Goal: Task Accomplishment & Management: Use online tool/utility

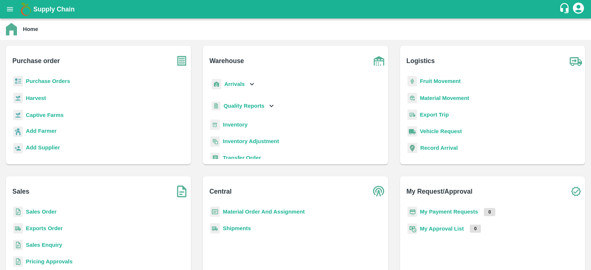
click at [57, 82] on b "Purchase Orders" at bounding box center [48, 81] width 44 height 6
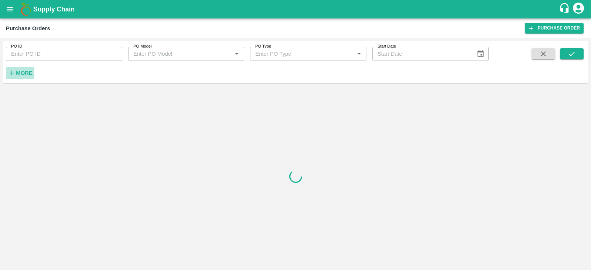
click at [22, 73] on strong "More" at bounding box center [24, 73] width 17 height 6
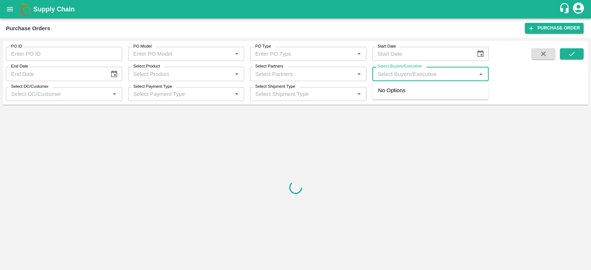
click at [438, 74] on input "Select Buyers/Executive" at bounding box center [425, 74] width 100 height 10
type input "LAVA"
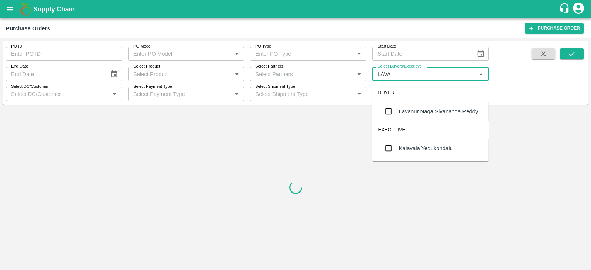
click at [415, 112] on div "Lavanur Naga Sivananda Reddy" at bounding box center [438, 111] width 79 height 8
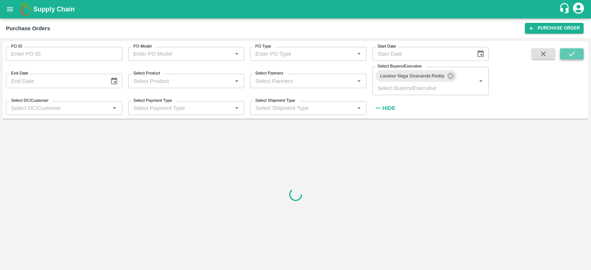
click at [573, 54] on icon "submit" at bounding box center [572, 54] width 6 height 4
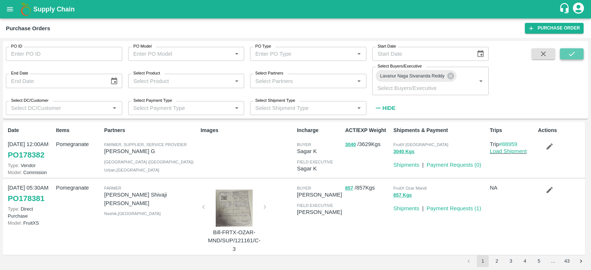
click at [577, 53] on button "submit" at bounding box center [572, 53] width 24 height 11
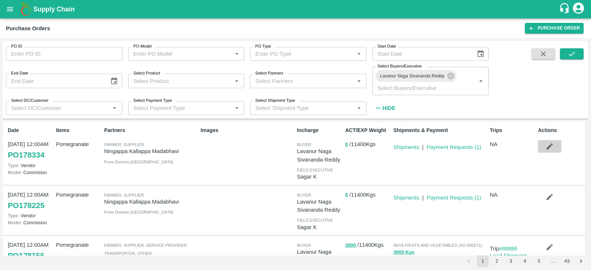
click at [550, 148] on icon "button" at bounding box center [550, 147] width 8 height 8
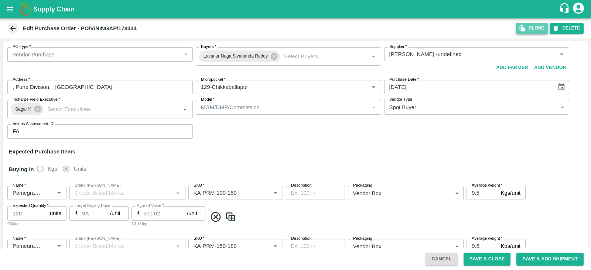
click at [525, 30] on icon "button" at bounding box center [522, 28] width 5 height 6
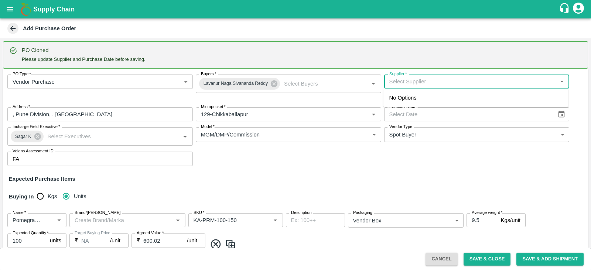
click at [428, 82] on input "Supplier   *" at bounding box center [470, 82] width 169 height 10
type input "M"
click at [428, 102] on div "Ningappa Kallappa Madabhavi -, Pune Division-8805072781(Farmer, Supplier)" at bounding box center [469, 98] width 161 height 8
type input "Ningappa Kallappa Madabhavi -, Pune Division-8805072781(Farmer, Supplier)"
click at [561, 114] on icon "Choose date" at bounding box center [561, 114] width 8 height 8
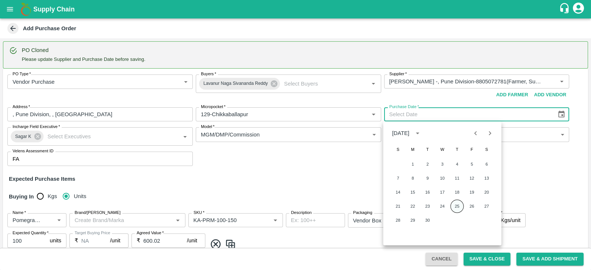
click at [458, 204] on button "25" at bounding box center [457, 206] width 13 height 13
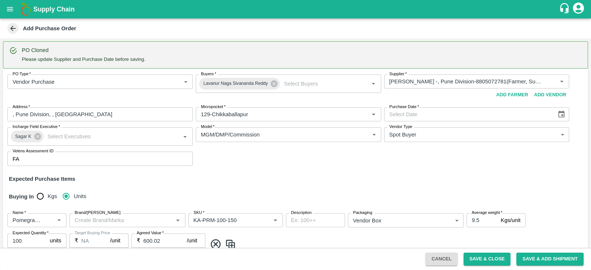
type input "25/09/2025"
click at [129, 221] on input "Brand/[PERSON_NAME]" at bounding box center [121, 221] width 99 height 10
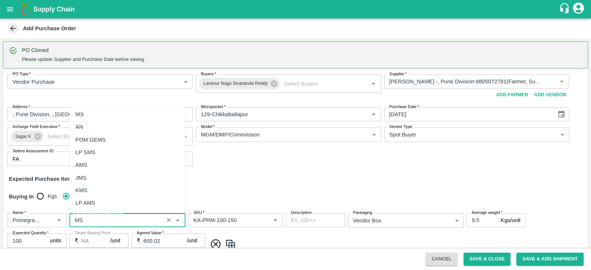
click at [101, 112] on div "MS" at bounding box center [127, 114] width 116 height 13
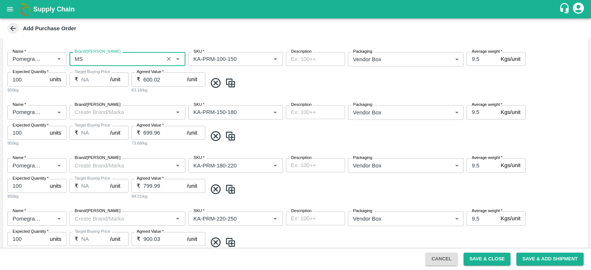
type input "MS"
click at [101, 112] on input "Brand/[PERSON_NAME]" at bounding box center [121, 112] width 99 height 10
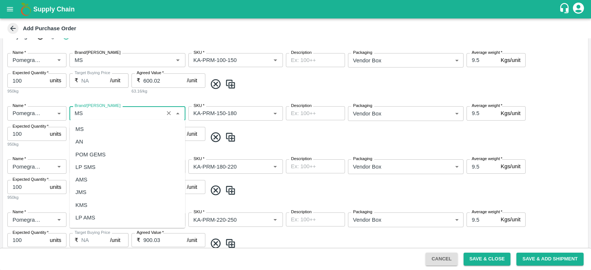
click at [96, 129] on div "MS" at bounding box center [127, 129] width 116 height 13
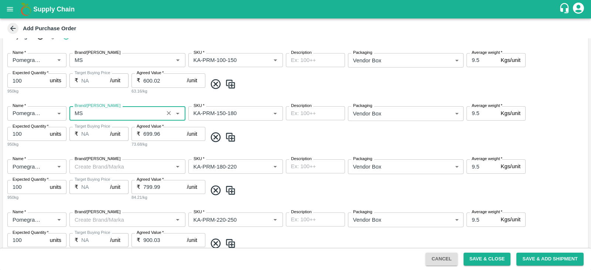
type input "MS"
click at [98, 167] on input "Brand/Marka" at bounding box center [121, 167] width 99 height 10
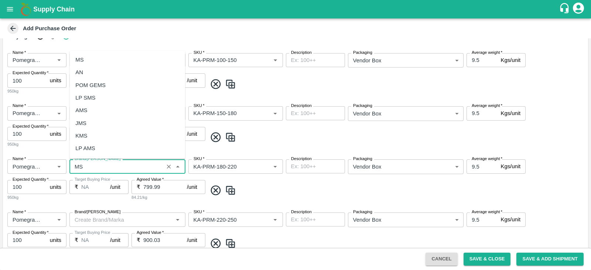
click at [115, 57] on div "MS" at bounding box center [127, 60] width 116 height 13
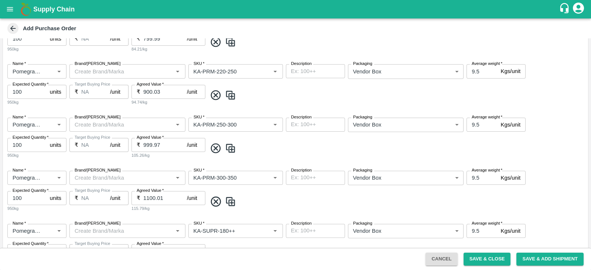
scroll to position [309, 0]
type input "MS"
click at [106, 71] on input "Brand/Marka" at bounding box center [121, 71] width 99 height 10
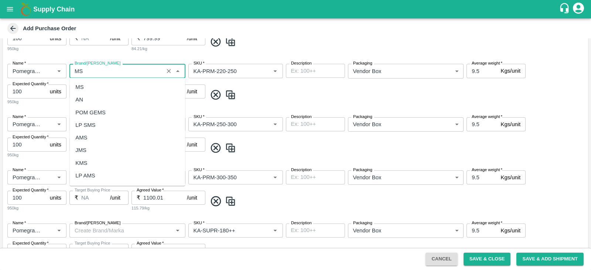
scroll to position [0, 0]
click at [103, 90] on div "MS" at bounding box center [127, 87] width 116 height 13
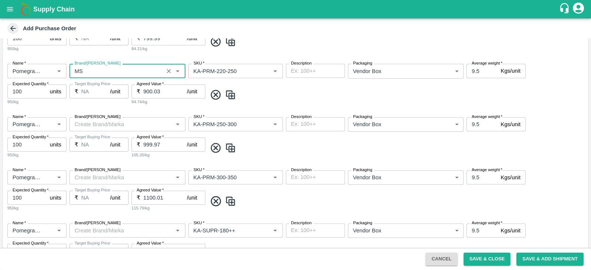
type input "MS"
click at [96, 121] on input "Brand/Marka" at bounding box center [121, 125] width 99 height 10
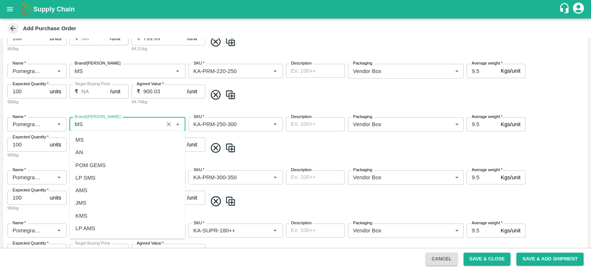
click at [91, 137] on div "MS" at bounding box center [127, 140] width 116 height 13
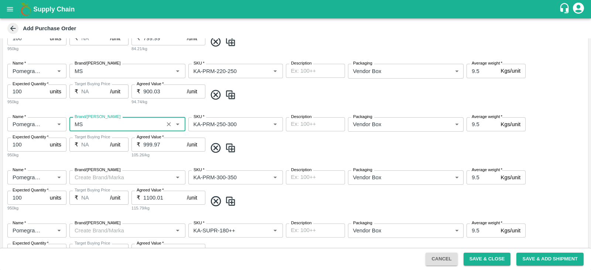
type input "MS"
click at [92, 178] on input "Brand/Marka" at bounding box center [121, 178] width 99 height 10
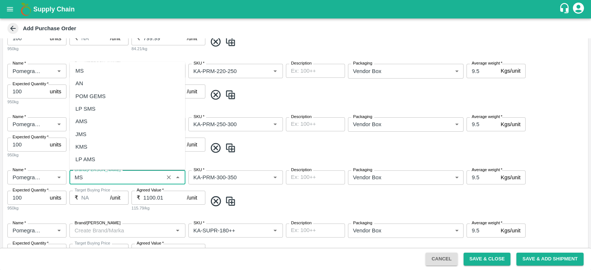
click at [109, 65] on div "MS" at bounding box center [127, 71] width 116 height 13
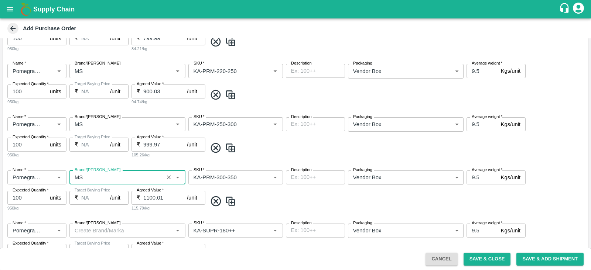
scroll to position [460, 0]
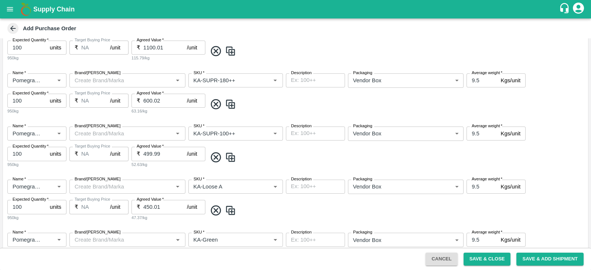
type input "MS"
click at [106, 77] on input "Brand/Marka" at bounding box center [121, 81] width 99 height 10
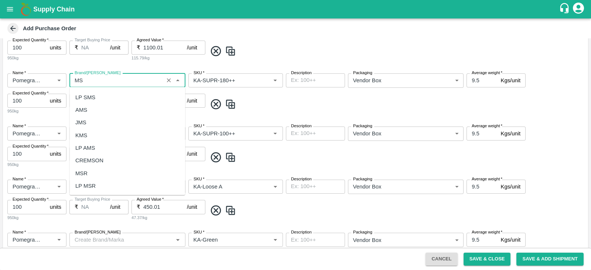
scroll to position [0, 0]
click at [95, 100] on div "MS" at bounding box center [127, 96] width 116 height 13
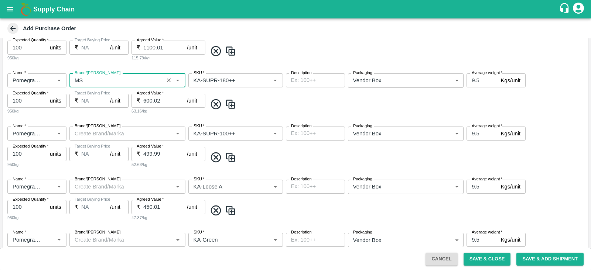
type input "MS"
click at [96, 133] on input "Brand/Marka" at bounding box center [121, 134] width 99 height 10
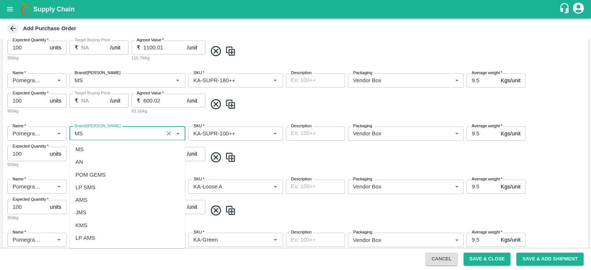
click at [92, 145] on div "MS" at bounding box center [127, 149] width 116 height 13
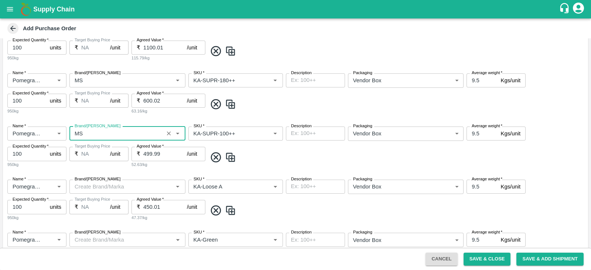
type input "MS"
click at [96, 185] on input "Brand/Marka" at bounding box center [121, 187] width 99 height 10
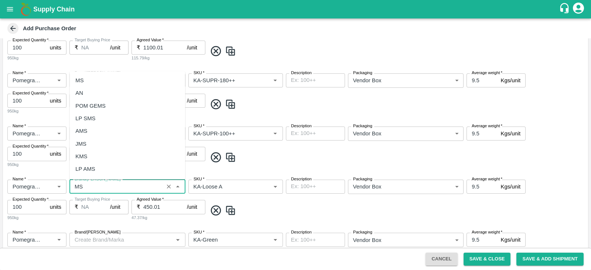
click at [96, 82] on div "MS" at bounding box center [127, 80] width 116 height 13
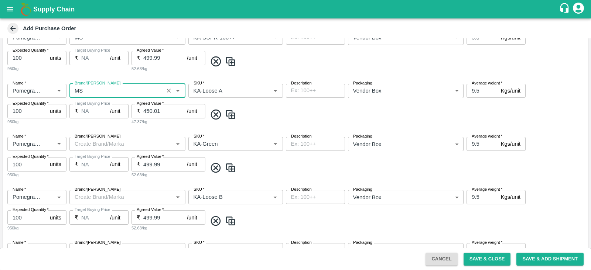
scroll to position [613, 0]
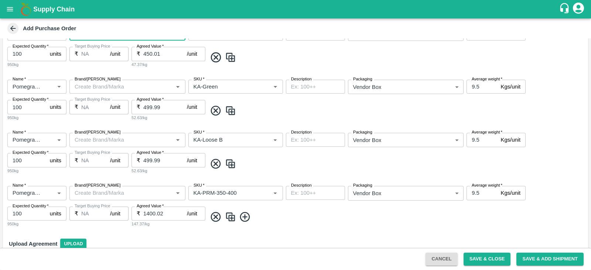
type input "MS"
click at [96, 82] on input "Brand/Marka" at bounding box center [121, 87] width 99 height 10
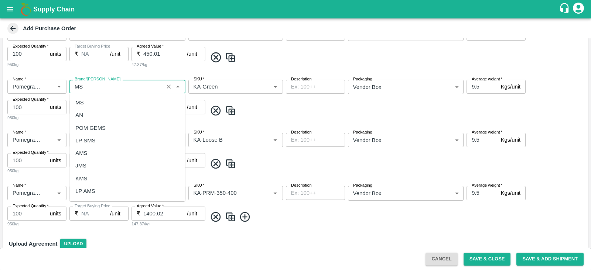
scroll to position [0, 0]
click at [90, 105] on div "MS" at bounding box center [127, 102] width 116 height 13
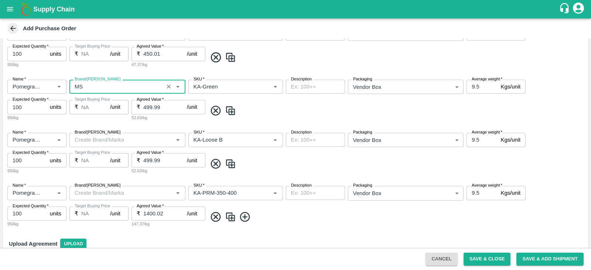
type input "MS"
click at [87, 141] on input "Brand/Marka" at bounding box center [121, 140] width 99 height 10
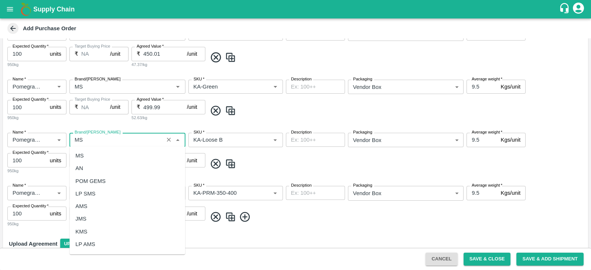
click at [85, 160] on div "MS" at bounding box center [127, 156] width 116 height 13
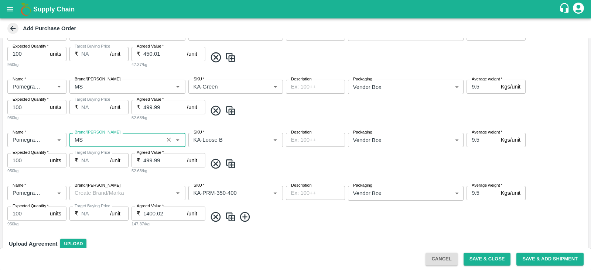
type input "MS"
click at [90, 191] on input "Brand/Marka" at bounding box center [121, 193] width 99 height 10
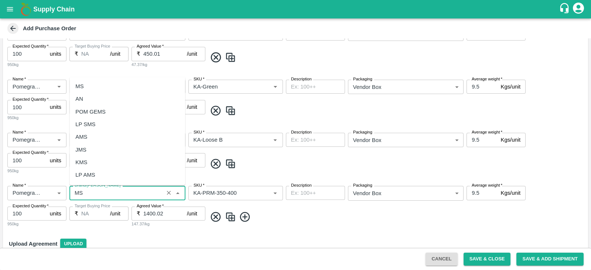
click at [115, 86] on div "MS" at bounding box center [127, 86] width 116 height 13
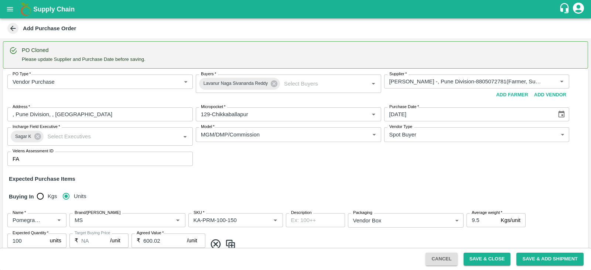
scroll to position [648, 0]
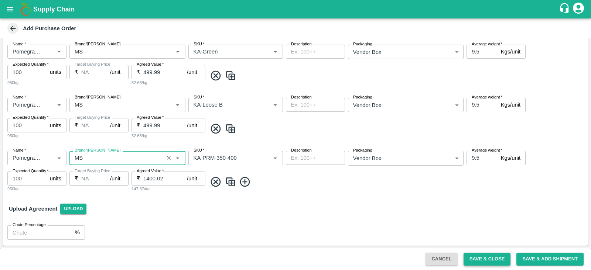
type input "MS"
click at [477, 254] on button "Save & Close" at bounding box center [487, 259] width 47 height 13
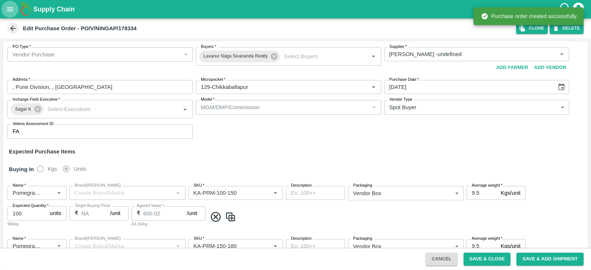
click at [10, 10] on icon "open drawer" at bounding box center [10, 9] width 8 height 8
type input "Ningappa Kallappa Madabhavi -undefined"
type input "129-Chikkaballapur"
type input "Pomegranate"
type input "KA-PRM-100-150"
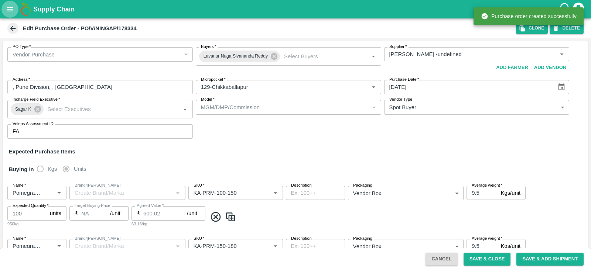
type input "NA"
type input "Pomegranate"
type input "KA-PRM-150-180"
type input "NA"
type input "Pomegranate"
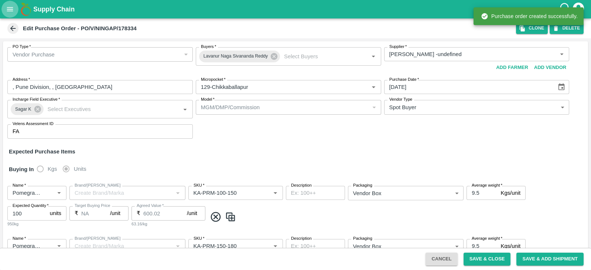
type input "KA-PRM-180-220"
type input "NA"
type input "Pomegranate"
type input "KA-PRM-220-250"
type input "NA"
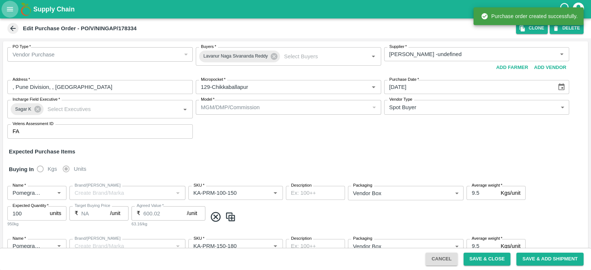
type input "Pomegranate"
type input "KA-PRM-250-300"
type input "NA"
type input "Pomegranate"
type input "KA-PRM-300-350"
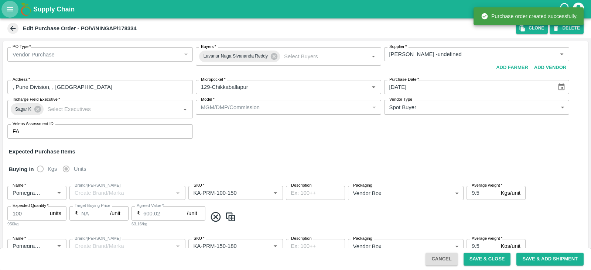
type input "NA"
type input "Pomegranate"
type input "KA-SUPR-180++"
type input "NA"
type input "Pomegranate"
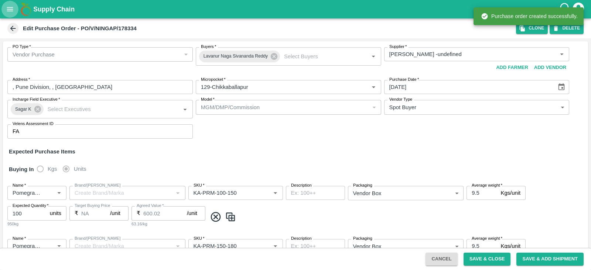
type input "KA-SUPR-100++"
type input "NA"
type input "Pomegranate"
type input "KA-Loose A"
type input "NA"
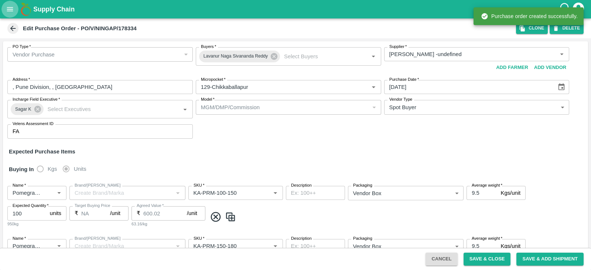
type input "Pomegranate"
type input "KA-Green"
type input "NA"
type input "Pomegranate"
type input "KA-Loose B"
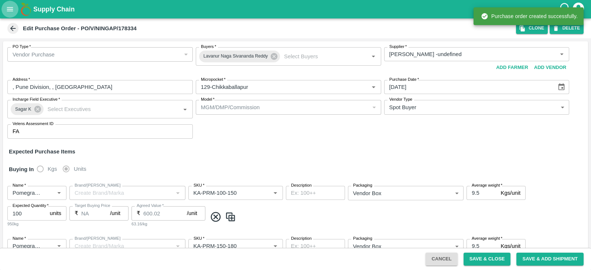
type input "NA"
type input "Pomegranate"
type input "KA-PRM-350-400"
type input "NA"
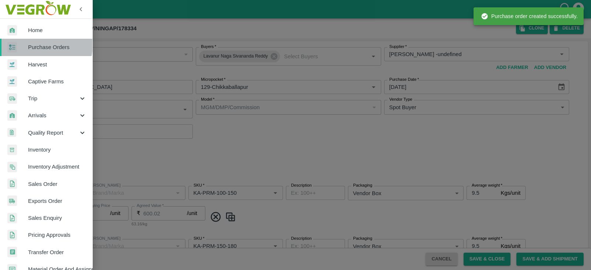
click at [36, 44] on span "Purchase Orders" at bounding box center [57, 47] width 58 height 8
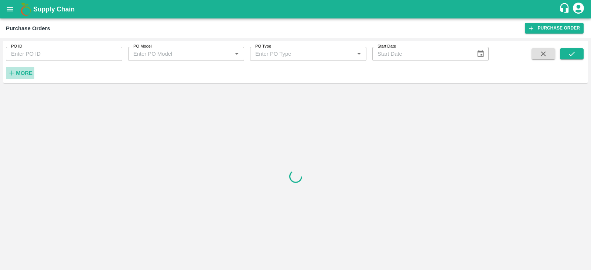
click at [18, 70] on strong "More" at bounding box center [24, 73] width 17 height 6
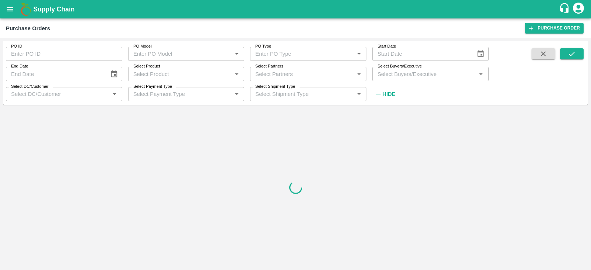
click at [392, 74] on input "Select Buyers/Executive" at bounding box center [425, 74] width 100 height 10
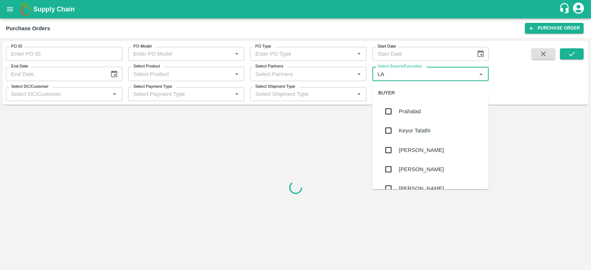
type input "LAV"
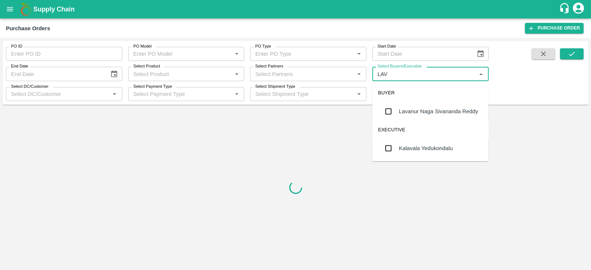
click at [400, 110] on div "Lavanur Naga Sivananda Reddy" at bounding box center [438, 111] width 79 height 8
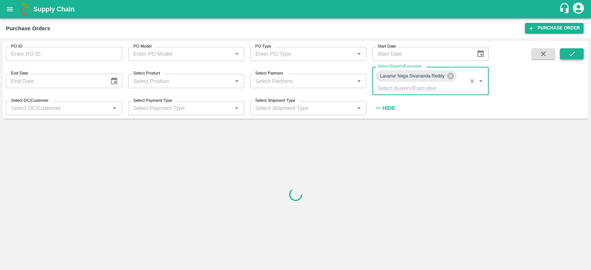
click at [567, 56] on button "submit" at bounding box center [572, 53] width 24 height 11
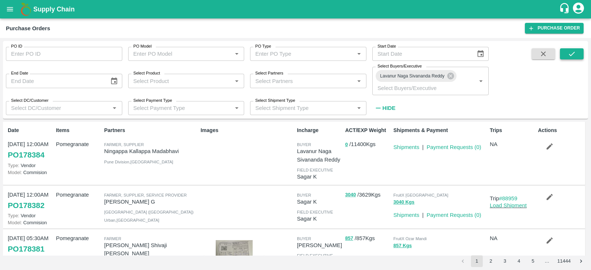
click at [573, 54] on icon "submit" at bounding box center [572, 54] width 6 height 4
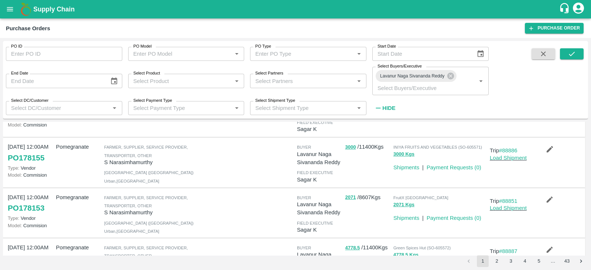
scroll to position [171, 0]
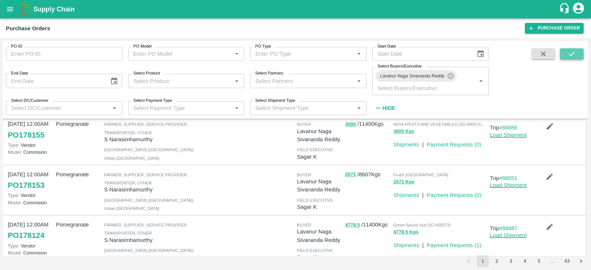
click at [569, 55] on icon "submit" at bounding box center [572, 54] width 8 height 8
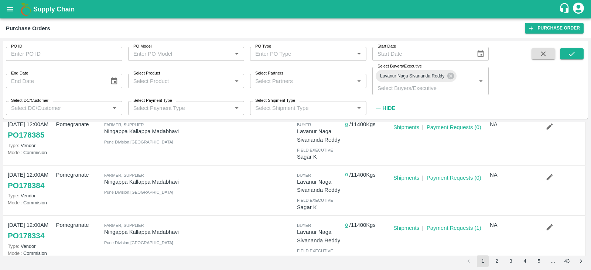
scroll to position [0, 0]
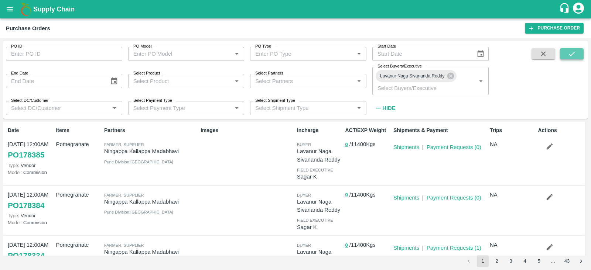
click at [571, 54] on icon "submit" at bounding box center [572, 54] width 8 height 8
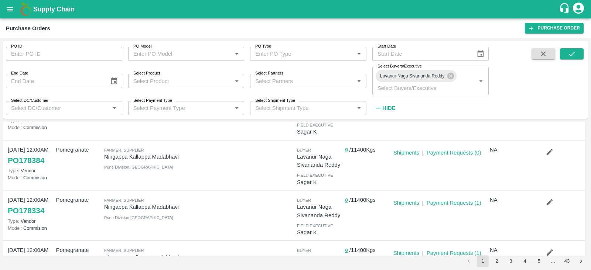
scroll to position [44, 0]
drag, startPoint x: 406, startPoint y: 150, endPoint x: 475, endPoint y: -27, distance: 190.2
click at [475, 0] on html "Supply Chain Purchase Orders Purchase Order PO ID PO ID PO Model PO Model   * P…" at bounding box center [295, 135] width 591 height 270
click at [567, 50] on button "submit" at bounding box center [572, 53] width 24 height 11
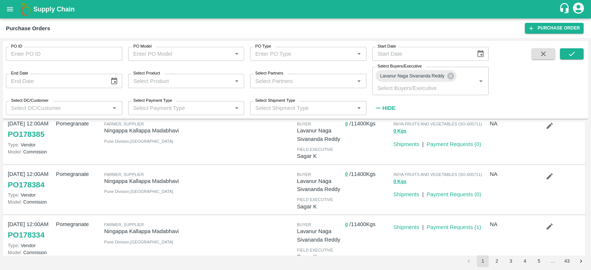
scroll to position [0, 0]
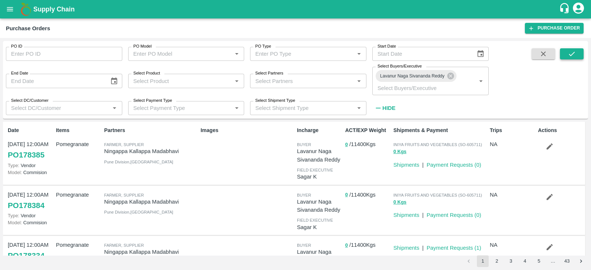
click at [571, 53] on icon "submit" at bounding box center [572, 54] width 8 height 8
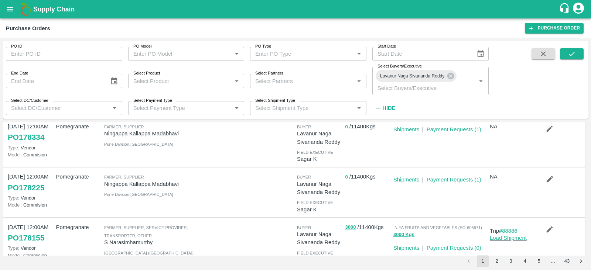
scroll to position [119, 0]
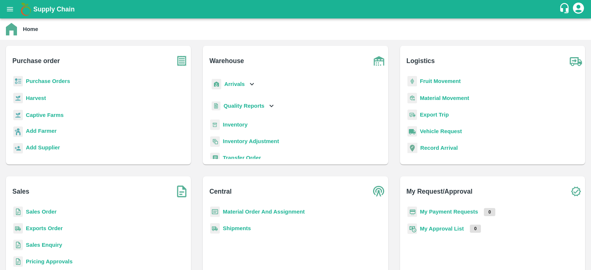
click at [6, 13] on icon "open drawer" at bounding box center [10, 9] width 8 height 8
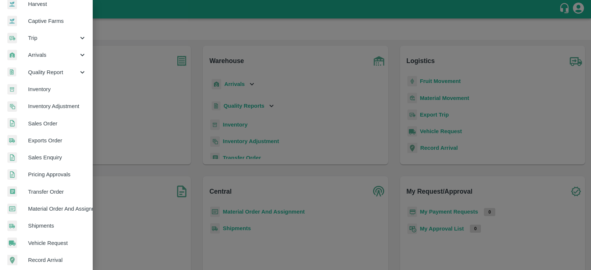
scroll to position [100, 0]
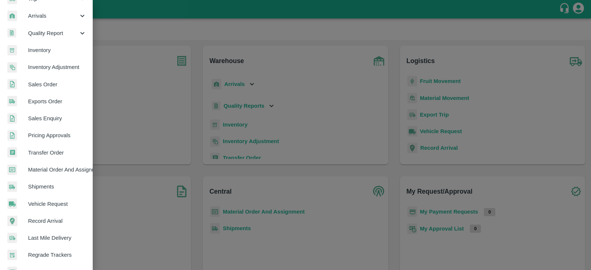
click at [63, 170] on span "Material Order And Assignment" at bounding box center [57, 170] width 58 height 8
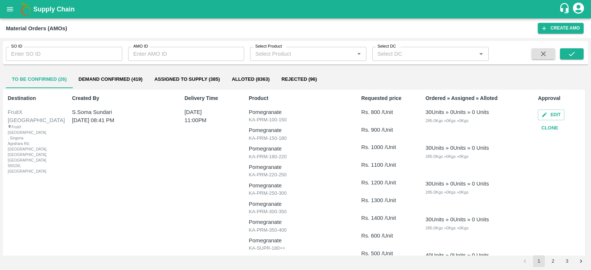
click at [102, 55] on input "SO ID" at bounding box center [64, 54] width 116 height 14
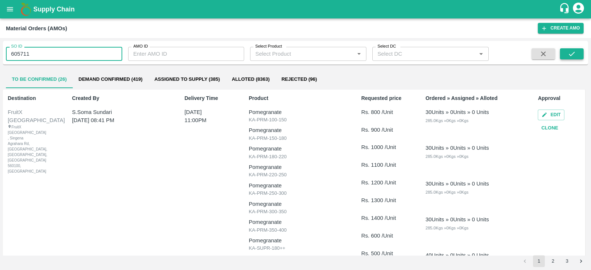
type input "605711"
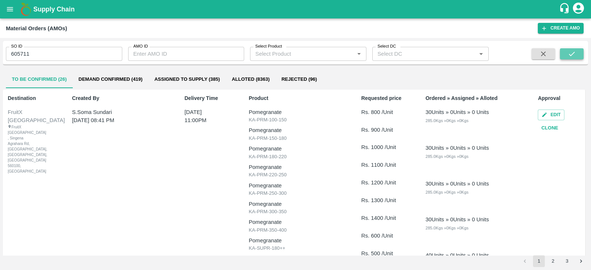
click at [575, 52] on icon "submit" at bounding box center [572, 54] width 8 height 8
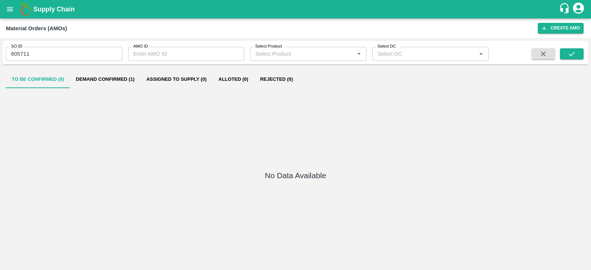
click at [123, 83] on button "Demand Confirmed (1)" at bounding box center [105, 80] width 71 height 18
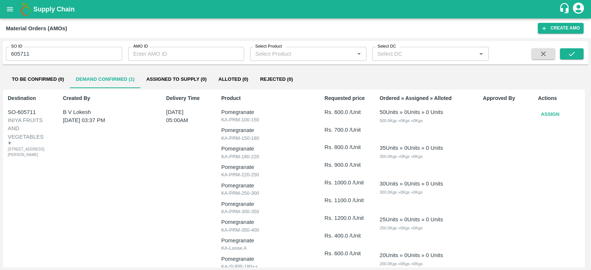
click at [553, 117] on button "Assign" at bounding box center [550, 114] width 24 height 13
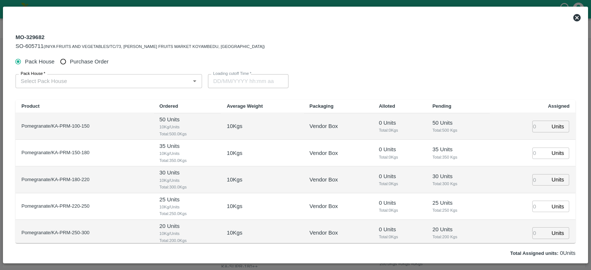
type input "29/09/2025 05:00 AM"
click at [88, 58] on span "Purchase Order" at bounding box center [89, 62] width 39 height 8
click at [70, 58] on input "Purchase Order" at bounding box center [64, 62] width 14 height 14
radio input "true"
click at [97, 76] on input "PO   *" at bounding box center [100, 81] width 164 height 10
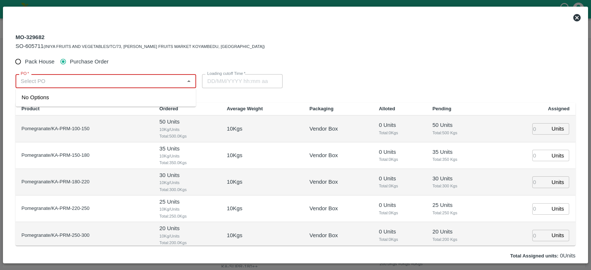
click at [130, 83] on input "PO   *" at bounding box center [100, 81] width 164 height 10
click at [134, 92] on div "PO-178385(Ningappa Kallappa Madabhavi -8805072781)" at bounding box center [106, 97] width 180 height 13
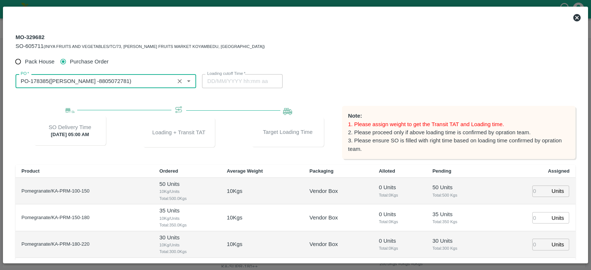
type input "PO-178385(Ningappa Kallappa Madabhavi -8805072781)"
click at [533, 189] on input "number" at bounding box center [540, 191] width 16 height 11
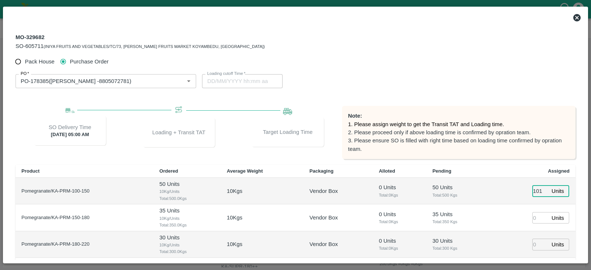
type input "101"
type input "27/09/2025 04:44 PM"
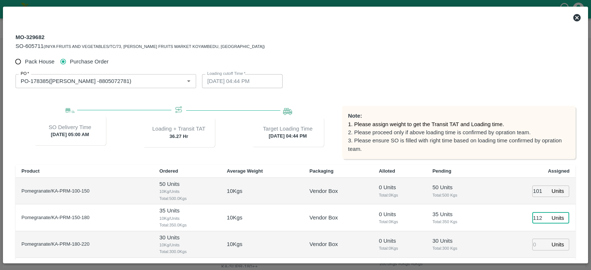
type input "112"
type input "[DATE] 02:44 PM"
type input "107"
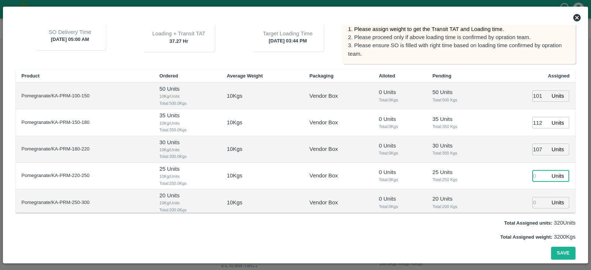
type input "27/09/2025 03:44 PM"
type input "61"
type input "34"
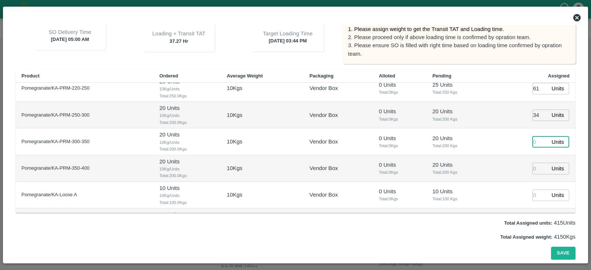
type input "[DATE] 02:44 PM"
type input "25"
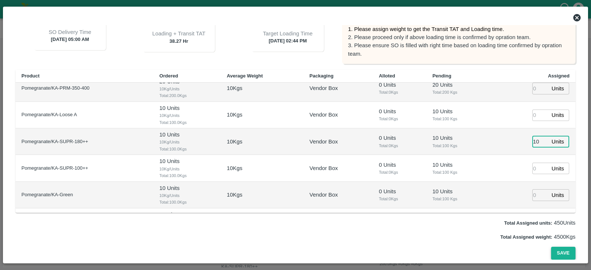
type input "10"
click at [554, 254] on button "Save" at bounding box center [563, 253] width 24 height 13
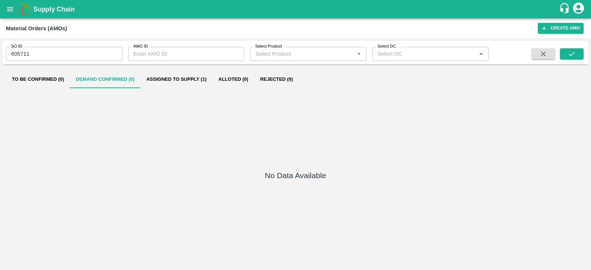
click at [189, 82] on button "Assigned to Supply (1)" at bounding box center [176, 80] width 72 height 18
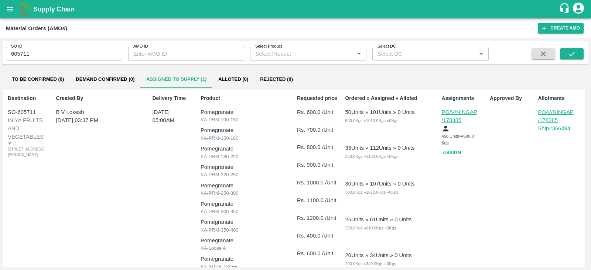
click at [453, 152] on button "Assign" at bounding box center [453, 153] width 24 height 13
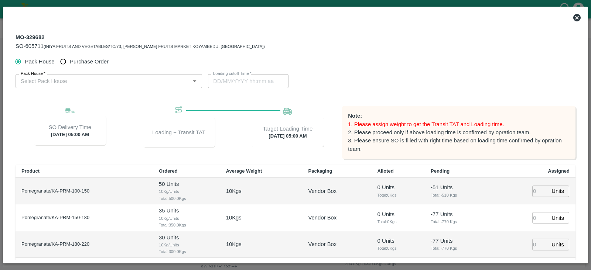
type input "29/09/2025 05:00 AM"
click at [102, 62] on span "Purchase Order" at bounding box center [89, 62] width 39 height 8
click at [70, 62] on input "Purchase Order" at bounding box center [64, 62] width 14 height 14
radio input "true"
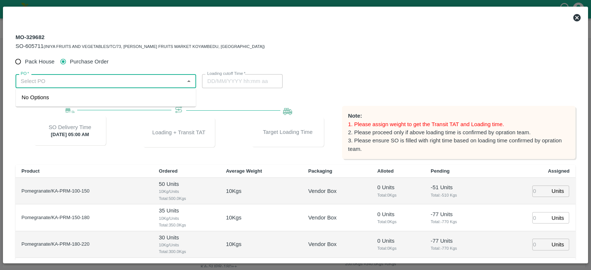
click at [143, 86] on input "PO   *" at bounding box center [100, 81] width 164 height 10
click at [133, 93] on div "PO-178384(Ningappa Kallappa Madabhavi -8805072781)" at bounding box center [77, 97] width 111 height 8
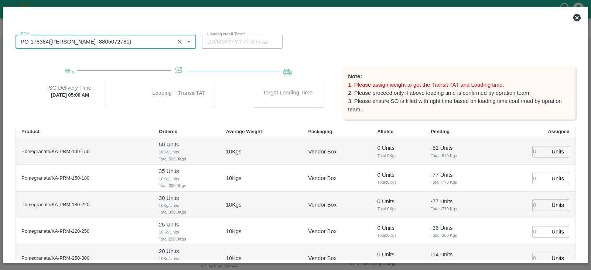
scroll to position [41, 0]
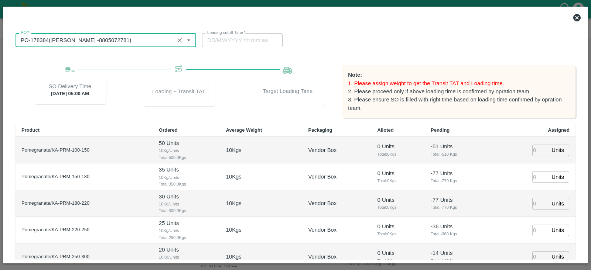
type input "PO-178384(Ningappa Kallappa Madabhavi -8805072781)"
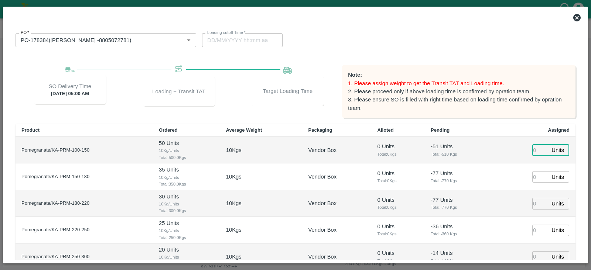
click at [536, 150] on input "number" at bounding box center [540, 150] width 16 height 11
type input "160"
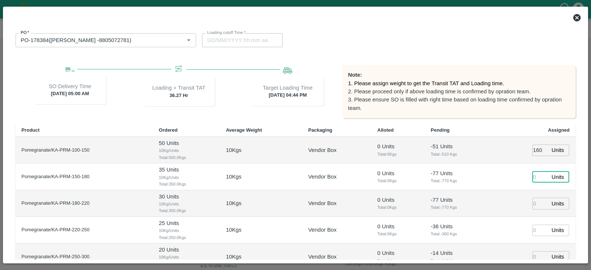
type input "27/09/2025 04:44 PM"
type input "93"
type input "27/09/2025 03:44 PM"
type input "91"
type input "51"
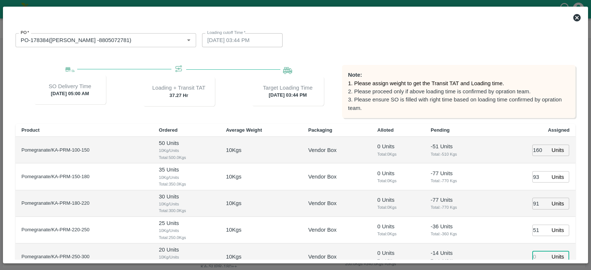
scroll to position [44, 0]
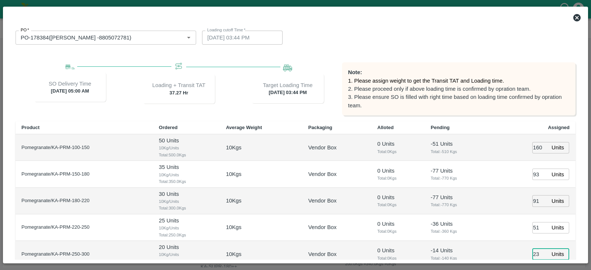
type input "23"
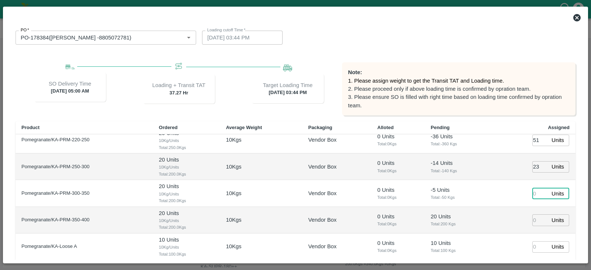
type input "27/09/2025 02:44 PM"
type input "16"
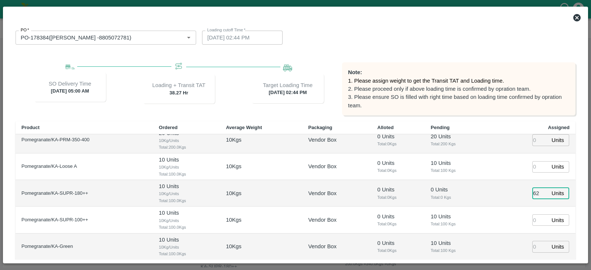
type input "62"
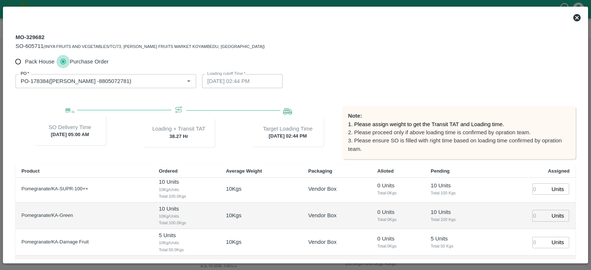
scroll to position [95, 0]
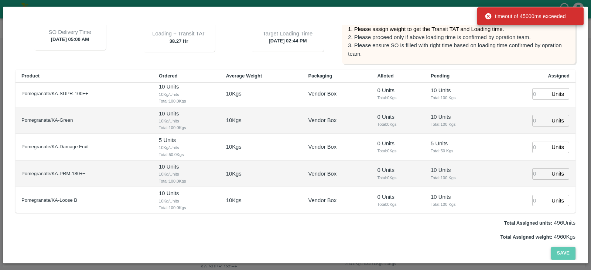
click at [560, 249] on button "Save" at bounding box center [563, 253] width 24 height 13
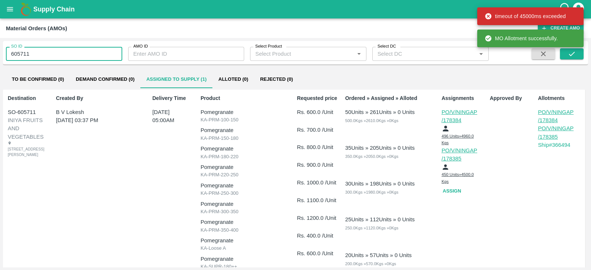
click at [89, 51] on input "605711" at bounding box center [64, 54] width 116 height 14
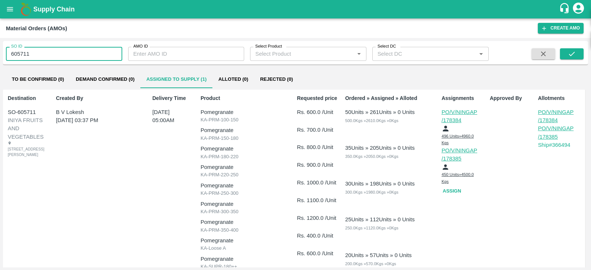
click at [89, 51] on input "605711" at bounding box center [64, 54] width 116 height 14
type input "605711"
type input "605546"
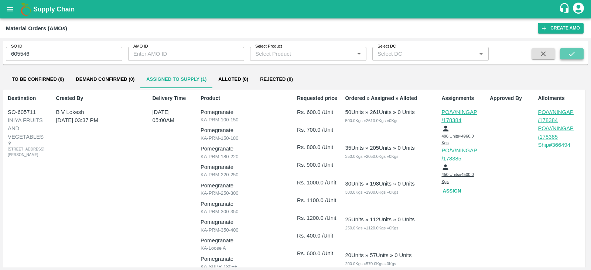
click at [573, 52] on icon "submit" at bounding box center [572, 54] width 6 height 4
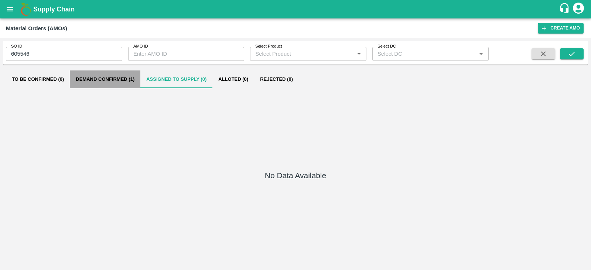
click at [136, 78] on button "Demand Confirmed (1)" at bounding box center [105, 80] width 71 height 18
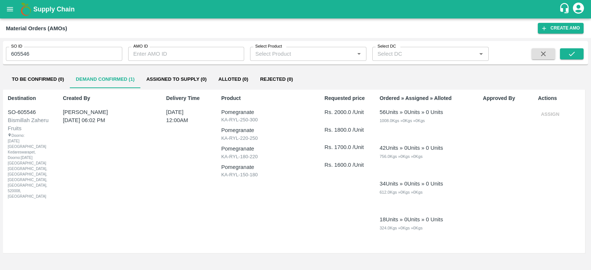
click at [550, 110] on div "Assign" at bounding box center [560, 114] width 45 height 13
click at [503, 122] on div "Approved By" at bounding box center [504, 172] width 48 height 160
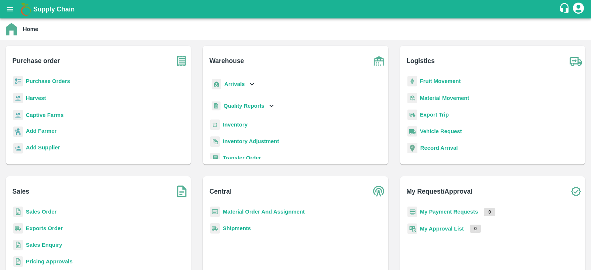
click at [44, 80] on b "Purchase Orders" at bounding box center [48, 81] width 44 height 6
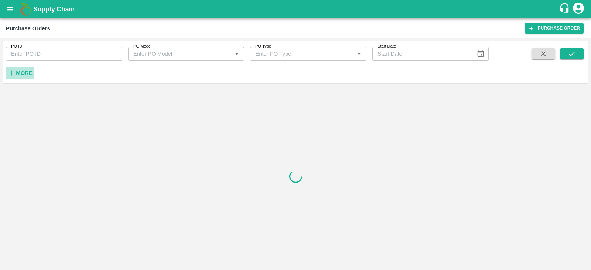
click at [26, 72] on strong "More" at bounding box center [24, 73] width 17 height 6
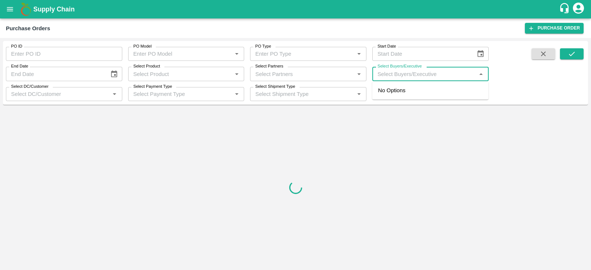
click at [389, 72] on input "Select Buyers/Executive" at bounding box center [425, 74] width 100 height 10
type input "LAVA"
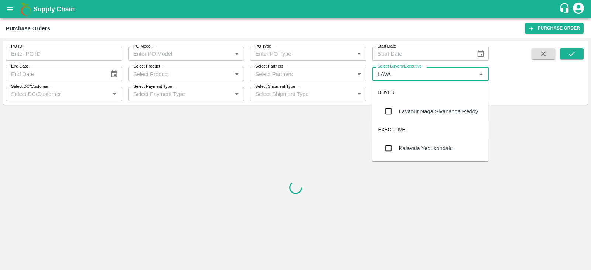
click at [400, 107] on div "Lavanur Naga Sivananda Reddy" at bounding box center [438, 111] width 79 height 8
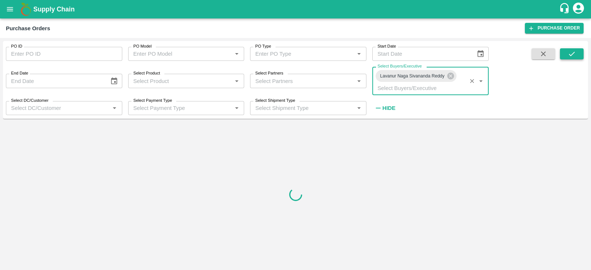
click at [575, 55] on icon "submit" at bounding box center [572, 54] width 8 height 8
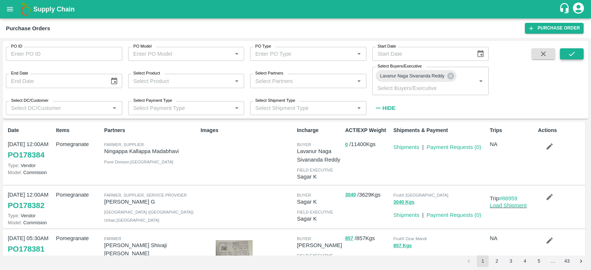
click at [576, 57] on icon "submit" at bounding box center [572, 54] width 8 height 8
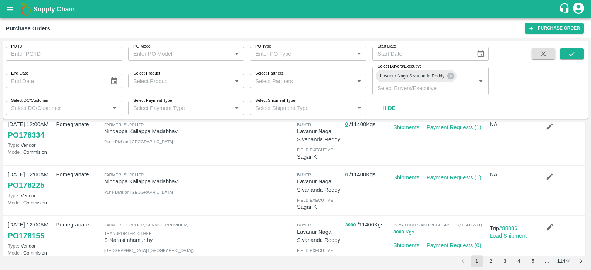
scroll to position [70, 0]
click at [546, 176] on icon "button" at bounding box center [550, 177] width 8 height 8
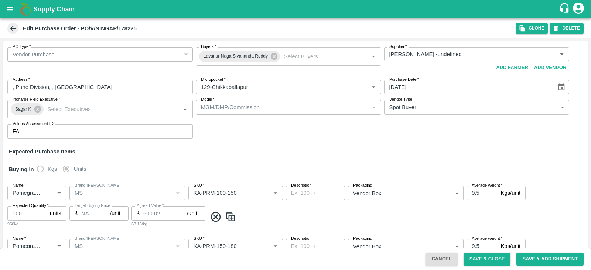
click at [13, 30] on icon at bounding box center [13, 28] width 8 height 8
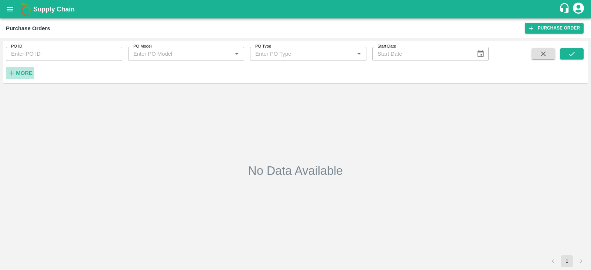
click at [10, 73] on icon "button" at bounding box center [12, 73] width 5 height 5
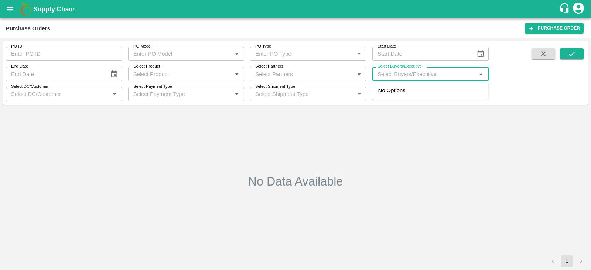
click at [404, 74] on input "Select Buyers/Executive" at bounding box center [425, 74] width 100 height 10
type input "LAVA"
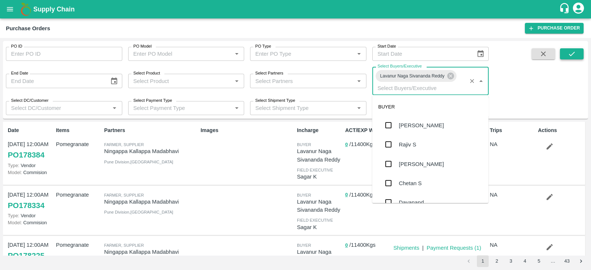
scroll to position [2537, 0]
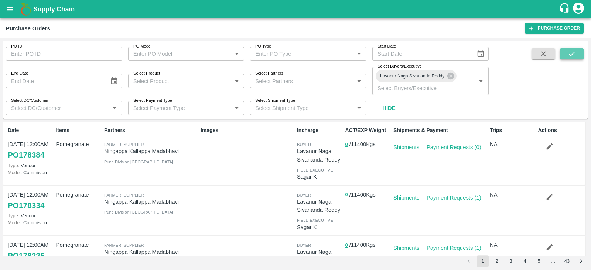
click at [578, 52] on button "submit" at bounding box center [572, 53] width 24 height 11
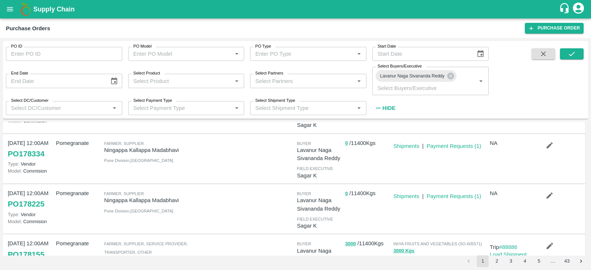
scroll to position [53, 0]
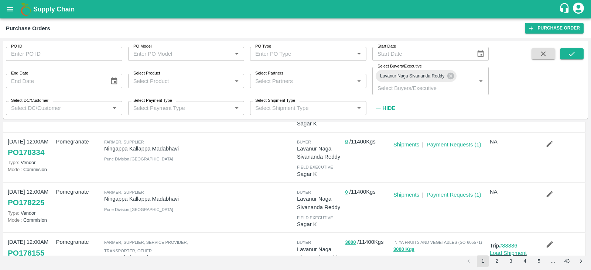
click at [550, 191] on icon "button" at bounding box center [550, 194] width 6 height 6
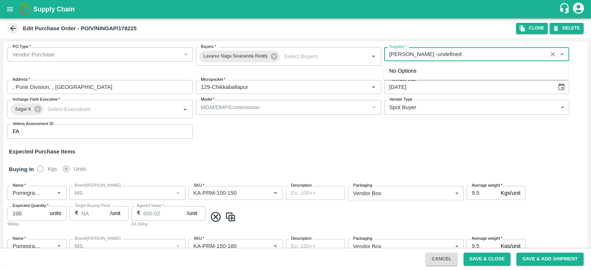
click at [442, 56] on input "Supplier   *" at bounding box center [465, 54] width 159 height 10
click at [522, 30] on icon "button" at bounding box center [522, 28] width 5 height 6
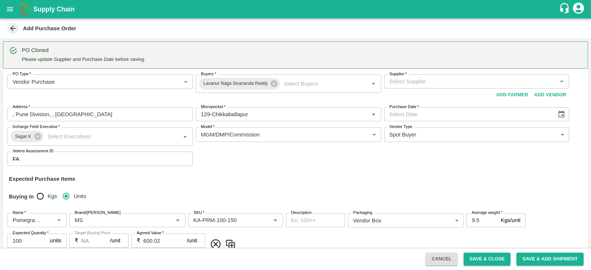
click at [406, 88] on div "Supplier   *" at bounding box center [476, 82] width 185 height 14
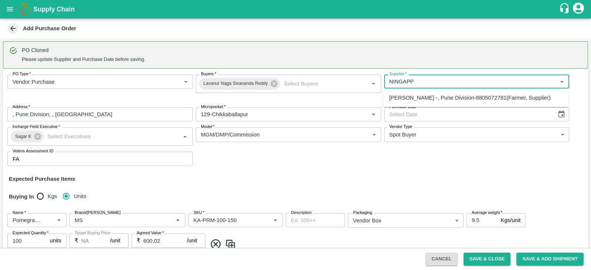
click at [446, 100] on div "[PERSON_NAME] -, Pune Division-8805072781(Farmer, Supplier)" at bounding box center [469, 98] width 161 height 8
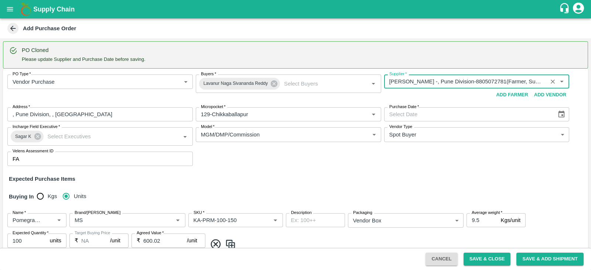
type input "[PERSON_NAME] -, Pune Division-8805072781(Farmer, Supplier)"
click at [559, 112] on icon "Choose date" at bounding box center [562, 114] width 6 height 7
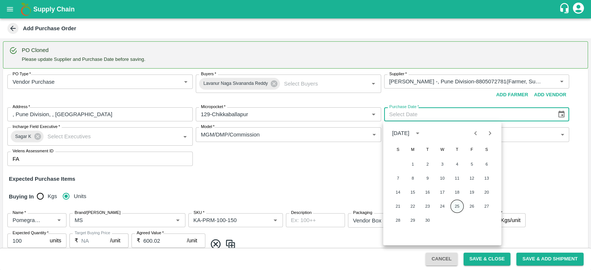
click at [458, 206] on button "25" at bounding box center [457, 206] width 13 height 13
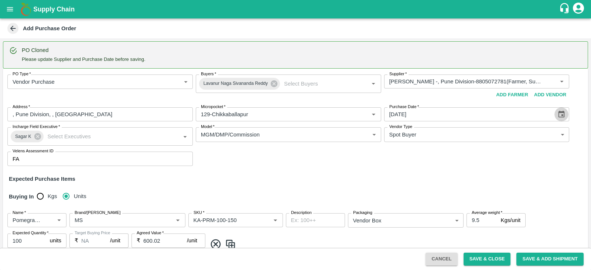
click at [560, 115] on icon "Choose date, selected date is Sep 25, 2025" at bounding box center [561, 114] width 8 height 8
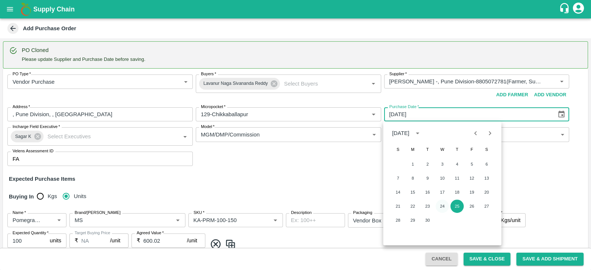
click at [440, 204] on button "24" at bounding box center [442, 206] width 13 height 13
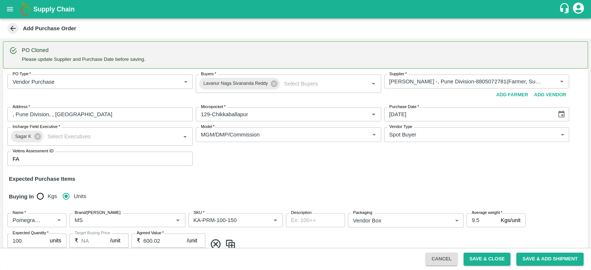
type input "24/09/2025"
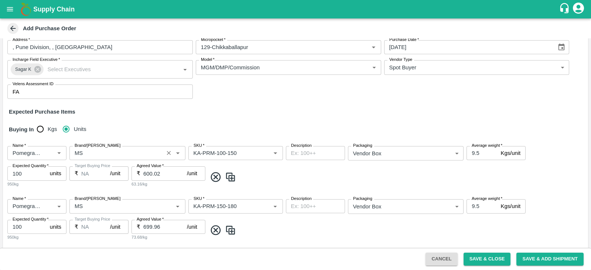
click at [110, 150] on input "Brand/[PERSON_NAME]" at bounding box center [117, 153] width 90 height 10
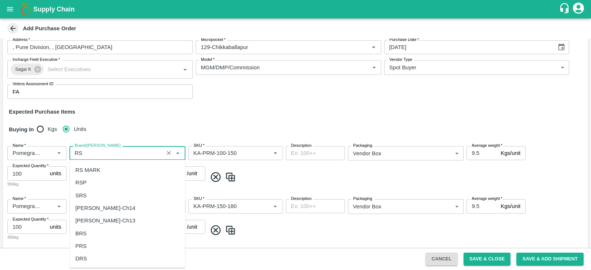
scroll to position [0, 0]
click at [95, 171] on div "RS" at bounding box center [127, 169] width 116 height 13
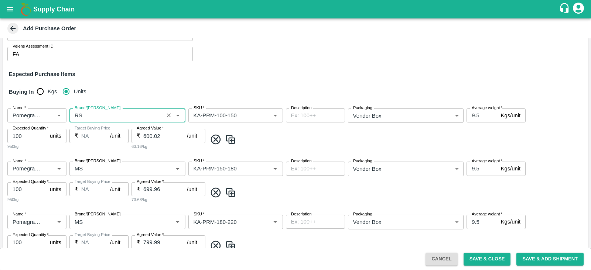
type input "RS"
click at [95, 171] on input "Brand/[PERSON_NAME]" at bounding box center [117, 169] width 90 height 10
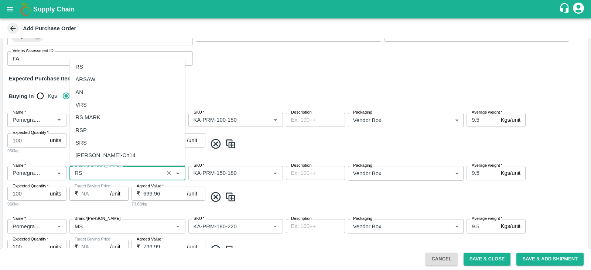
click at [109, 70] on div "RS" at bounding box center [127, 67] width 116 height 13
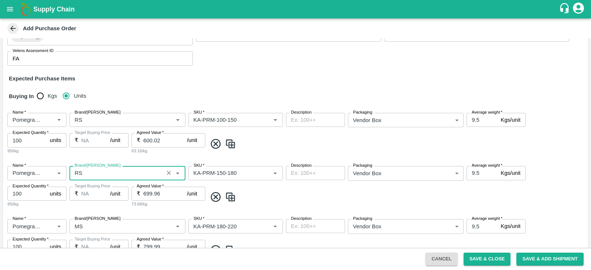
scroll to position [229, 0]
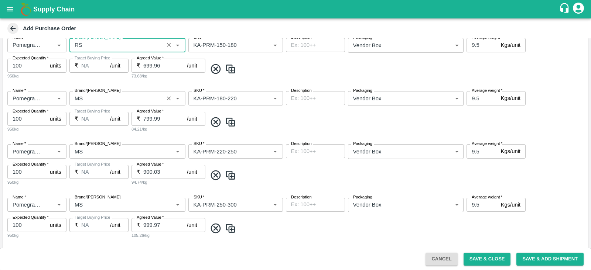
type input "RS"
click at [103, 96] on input "Brand/[PERSON_NAME]" at bounding box center [117, 98] width 90 height 10
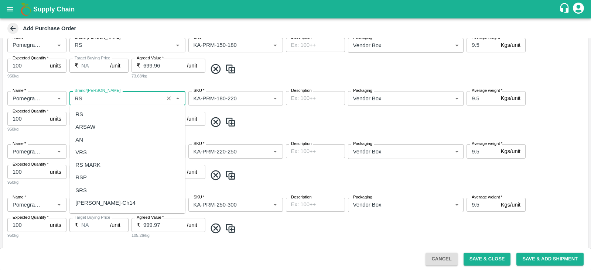
scroll to position [0, 0]
click at [95, 117] on div "RS" at bounding box center [127, 114] width 116 height 13
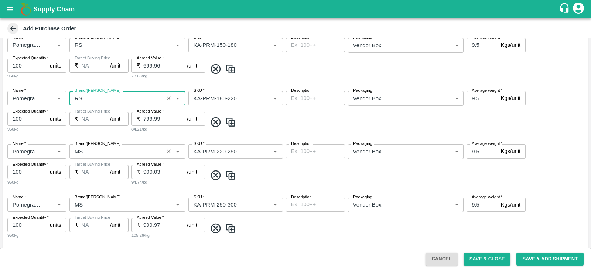
type input "RS"
click at [96, 151] on input "Brand/[PERSON_NAME]" at bounding box center [117, 152] width 90 height 10
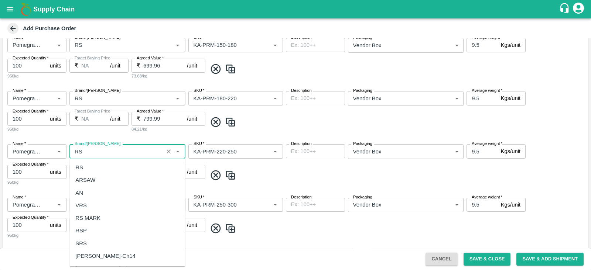
click at [90, 170] on div "RS" at bounding box center [127, 167] width 116 height 13
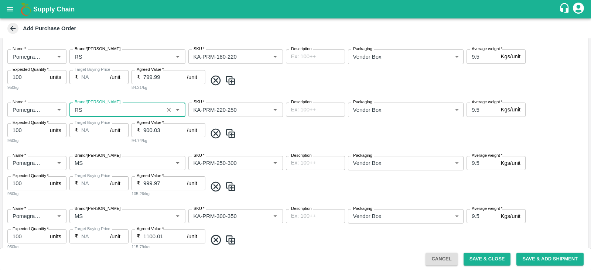
type input "RS"
click at [90, 168] on input "Brand/[PERSON_NAME]" at bounding box center [117, 163] width 90 height 10
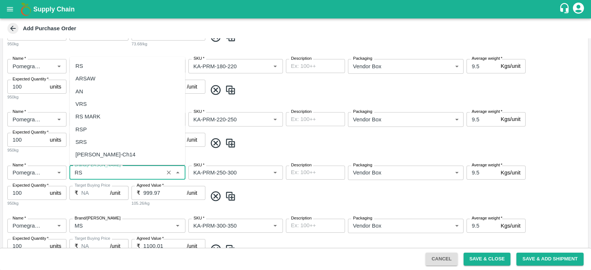
click at [107, 69] on div "RS" at bounding box center [127, 66] width 116 height 13
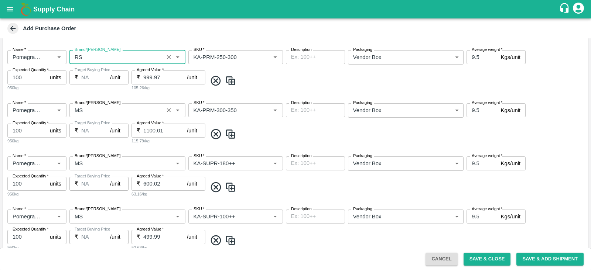
scroll to position [394, 0]
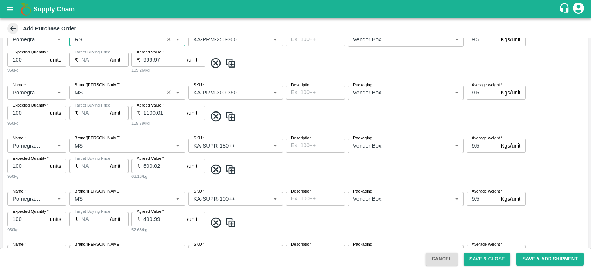
type input "RS"
click at [98, 90] on input "Brand/[PERSON_NAME]" at bounding box center [117, 93] width 90 height 10
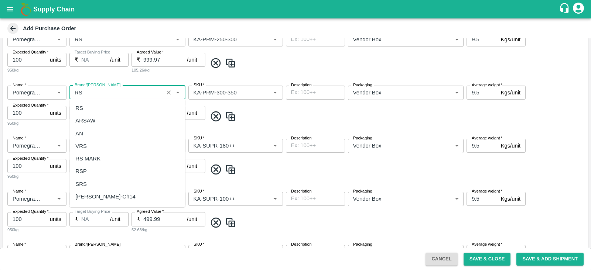
scroll to position [0, 0]
click at [102, 109] on div "RS" at bounding box center [127, 108] width 116 height 13
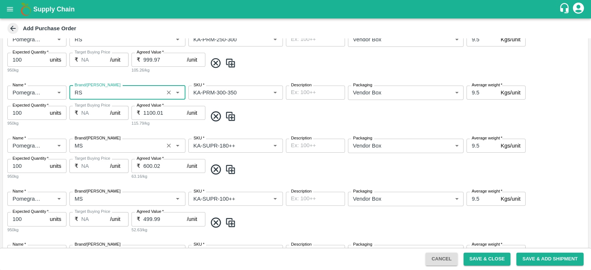
type input "RS"
click at [95, 147] on input "Brand/[PERSON_NAME]" at bounding box center [117, 146] width 90 height 10
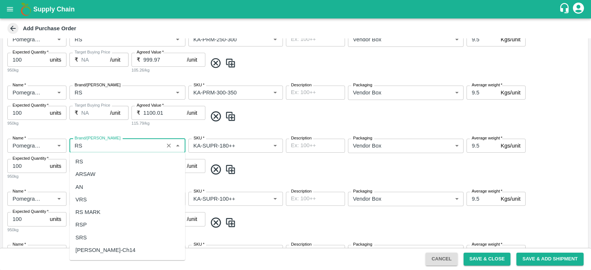
click at [95, 160] on div "RS" at bounding box center [127, 162] width 116 height 13
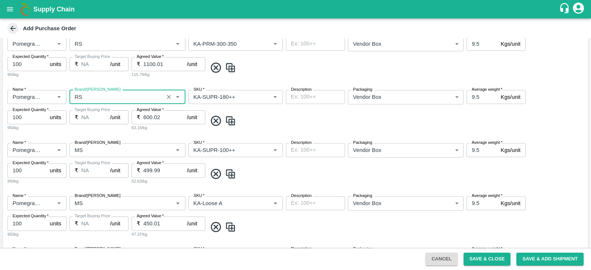
type input "RS"
click at [95, 155] on input "Brand/[PERSON_NAME]" at bounding box center [117, 151] width 90 height 10
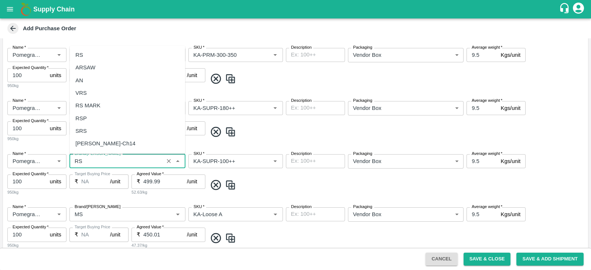
click at [115, 59] on div "RS" at bounding box center [127, 55] width 116 height 13
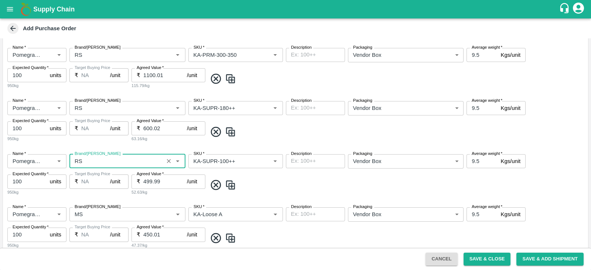
scroll to position [560, 0]
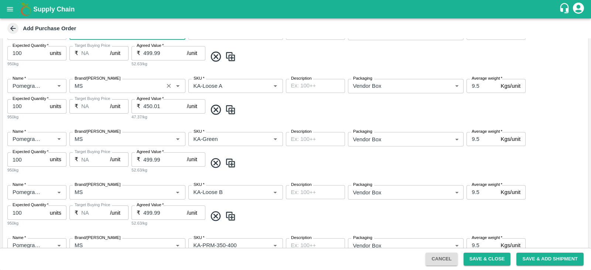
type input "RS"
click at [103, 81] on input "Brand/[PERSON_NAME]" at bounding box center [117, 86] width 90 height 10
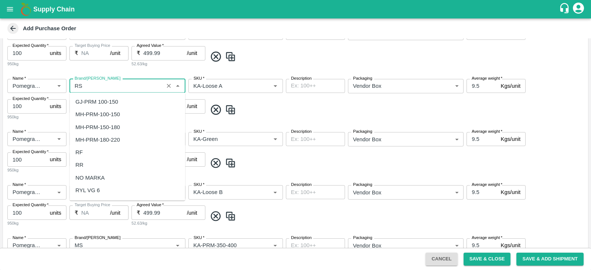
scroll to position [0, 0]
click at [97, 102] on div "RS" at bounding box center [127, 102] width 116 height 13
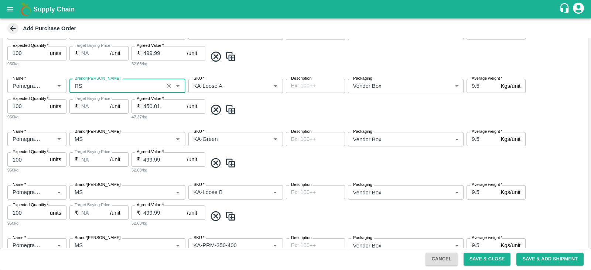
scroll to position [605, 0]
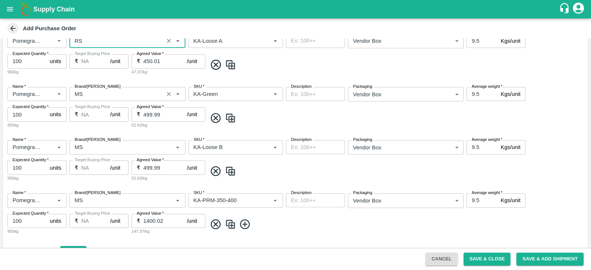
type input "RS"
click at [101, 96] on input "Brand/[PERSON_NAME]" at bounding box center [117, 94] width 90 height 10
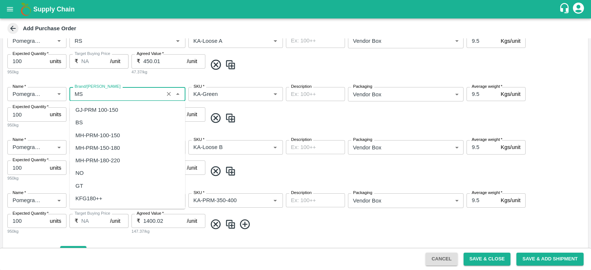
type input "S"
click at [96, 110] on div "RS" at bounding box center [127, 110] width 116 height 13
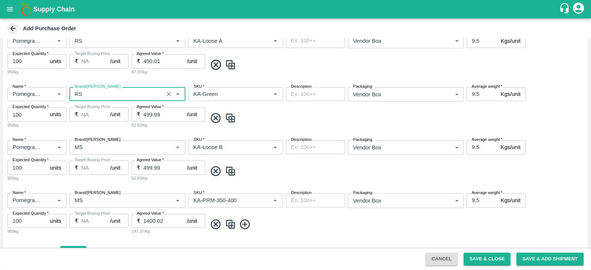
type input "RS"
click at [96, 143] on input "Brand/[PERSON_NAME]" at bounding box center [117, 148] width 90 height 10
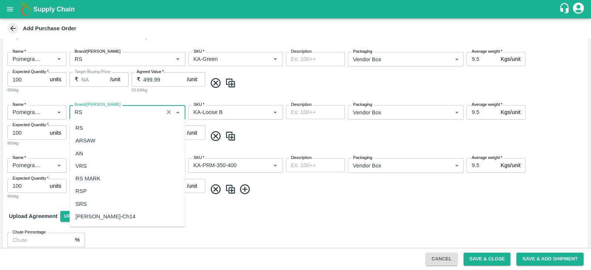
click at [92, 130] on div "RS" at bounding box center [127, 128] width 116 height 13
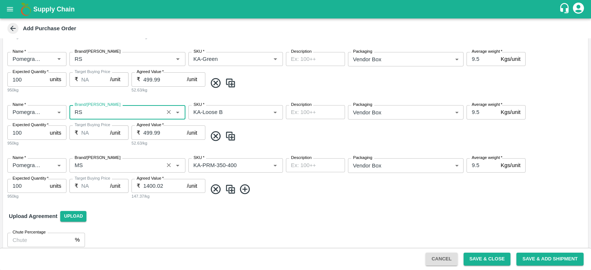
type input "RS"
click at [88, 165] on input "Brand/[PERSON_NAME]" at bounding box center [117, 166] width 90 height 10
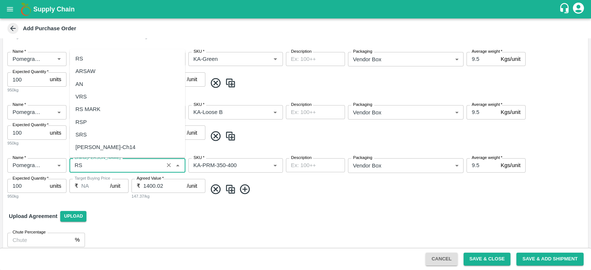
click at [113, 59] on div "RS" at bounding box center [127, 58] width 116 height 13
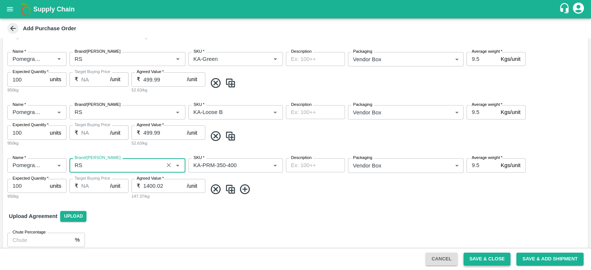
type input "RS"
click at [491, 256] on button "Save & Close" at bounding box center [487, 259] width 47 height 13
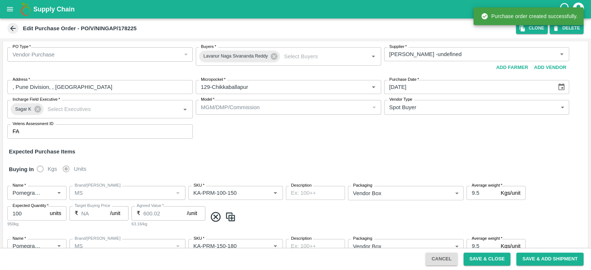
type input "Ningappa Kallappa Madabhavi -undefined"
type input "129-Chikkaballapur"
type input "Pomegranate"
type input "MS"
type input "KA-PRM-100-150"
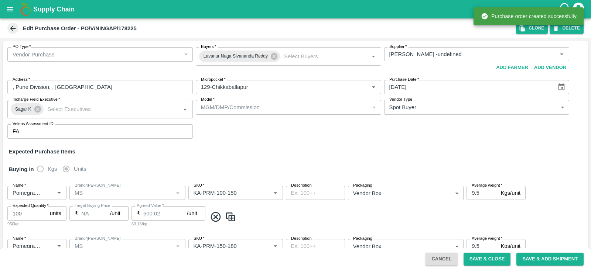
type input "NA"
type input "Pomegranate"
type input "MS"
type input "KA-PRM-150-180"
type input "NA"
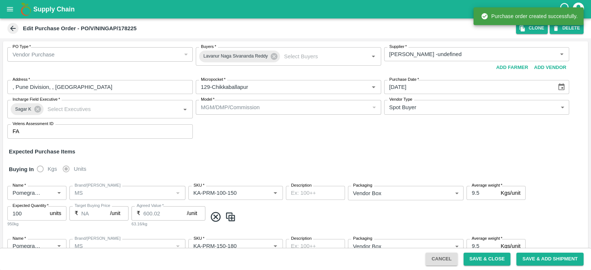
type input "Pomegranate"
type input "MS"
type input "KA-PRM-180-220"
type input "NA"
type input "Pomegranate"
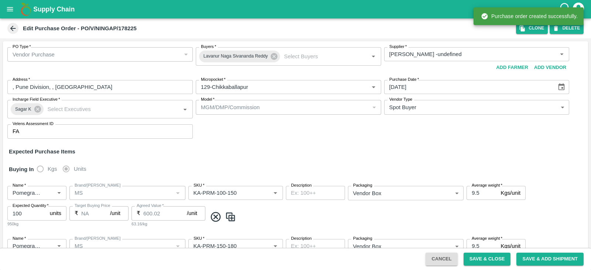
type input "MS"
type input "KA-PRM-220-250"
type input "NA"
type input "Pomegranate"
type input "MS"
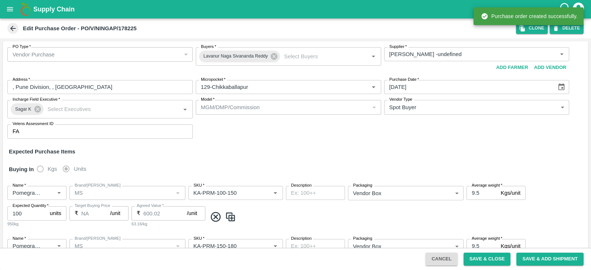
type input "KA-PRM-250-300"
type input "NA"
type input "Pomegranate"
type input "MS"
type input "KA-PRM-300-350"
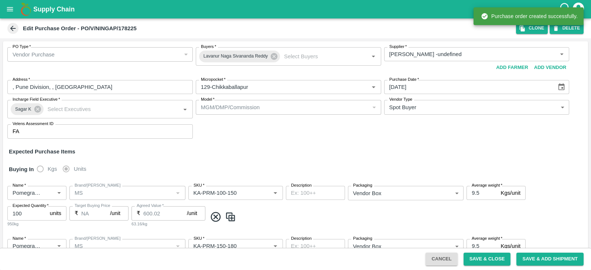
type input "NA"
type input "Pomegranate"
type input "MS"
type input "KA-SUPR-180++"
type input "NA"
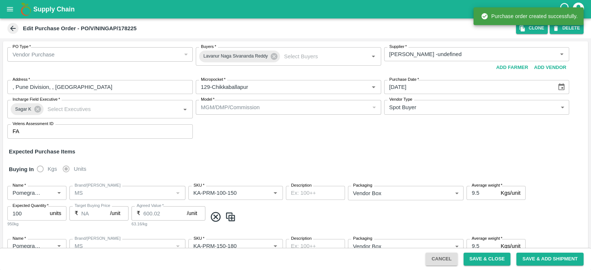
type input "Pomegranate"
type input "MS"
type input "KA-SUPR-100++"
type input "NA"
type input "Pomegranate"
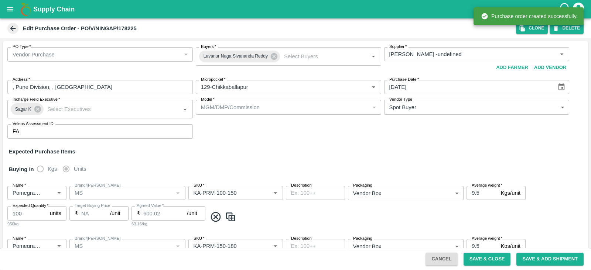
type input "MS"
type input "KA-Loose A"
type input "NA"
type input "Pomegranate"
type input "MS"
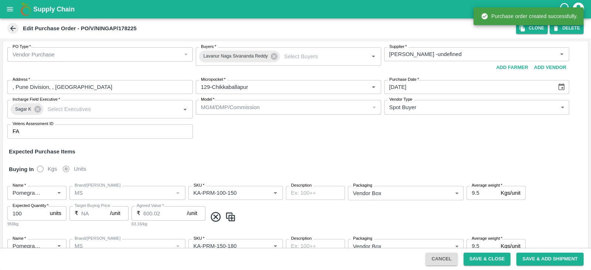
type input "KA-Green"
type input "NA"
type input "Pomegranate"
type input "MS"
type input "KA-Loose B"
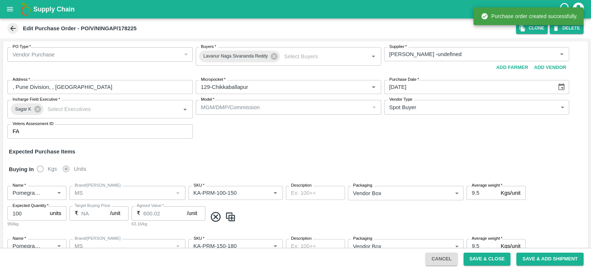
type input "NA"
type input "Pomegranate"
type input "MS"
type input "KA-PRM-350-400"
type input "NA"
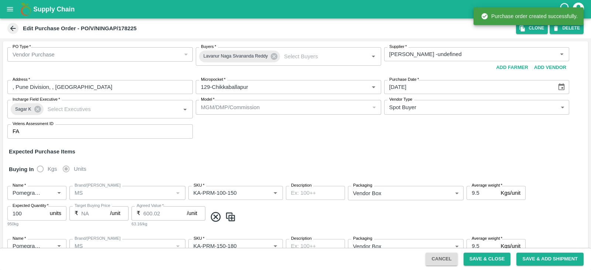
click at [14, 13] on icon "open drawer" at bounding box center [10, 9] width 8 height 8
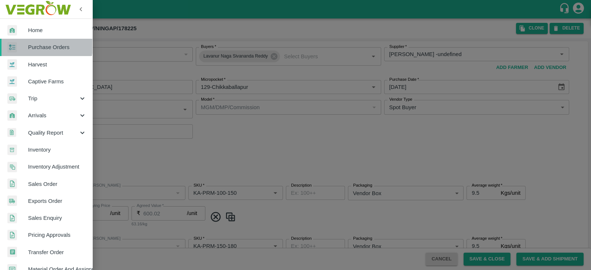
click at [29, 43] on span "Purchase Orders" at bounding box center [57, 47] width 58 height 8
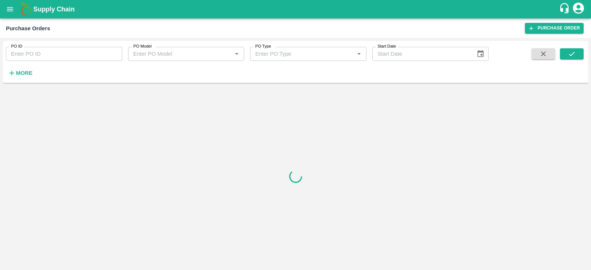
click at [13, 70] on icon "button" at bounding box center [12, 73] width 8 height 8
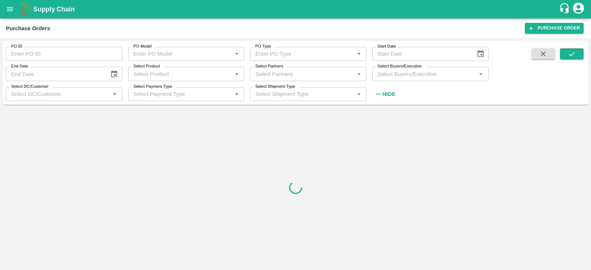
click at [399, 78] on input "Select Buyers/Executive" at bounding box center [425, 74] width 100 height 10
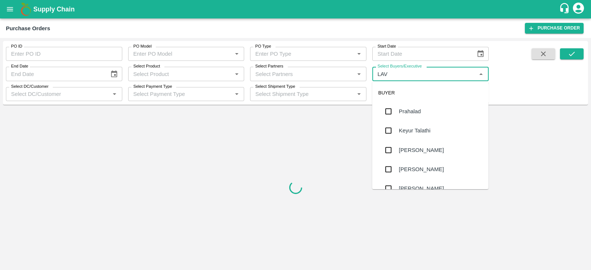
type input "LAVA"
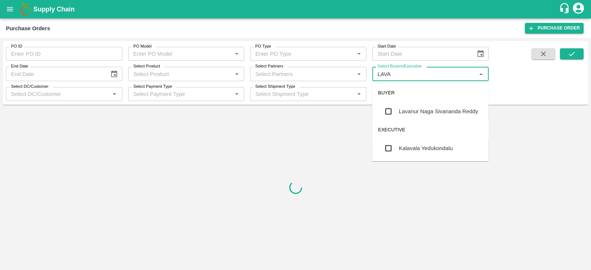
click at [410, 113] on div "Lavanur Naga Sivananda Reddy" at bounding box center [438, 111] width 79 height 8
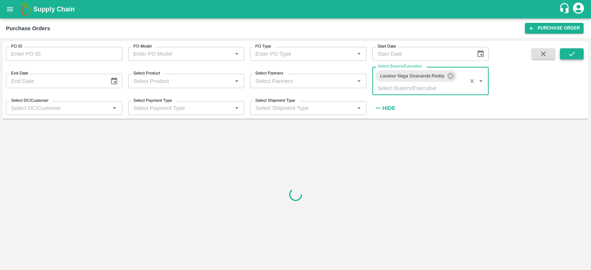
click at [573, 54] on icon "submit" at bounding box center [572, 54] width 6 height 4
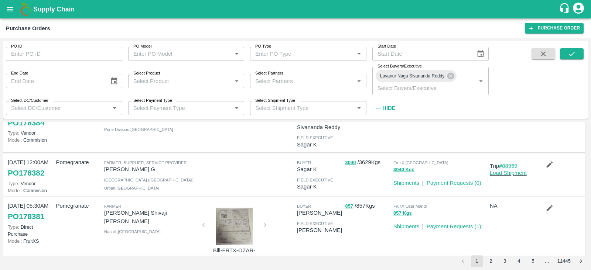
scroll to position [83, 0]
click at [572, 56] on icon "submit" at bounding box center [572, 54] width 8 height 8
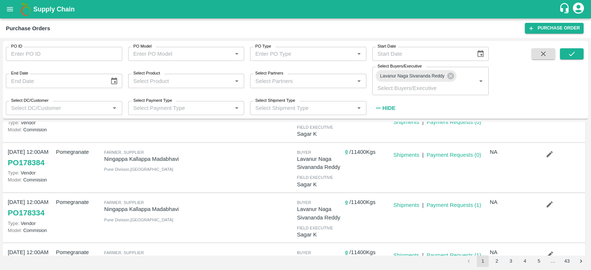
scroll to position [43, 0]
click at [543, 205] on button "button" at bounding box center [550, 204] width 24 height 13
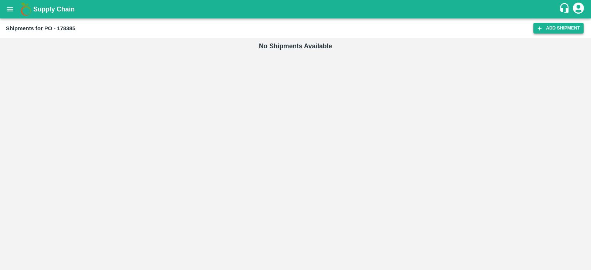
click at [551, 27] on link "Add Shipment" at bounding box center [558, 28] width 50 height 11
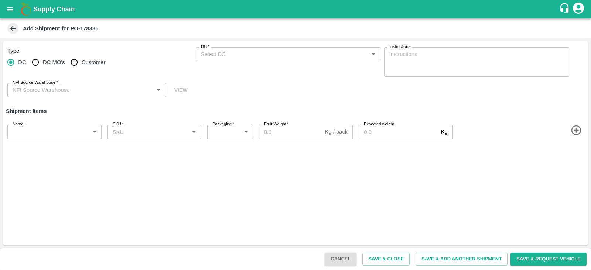
click at [100, 67] on label "Customer" at bounding box center [86, 62] width 39 height 15
click at [82, 67] on input "Customer" at bounding box center [74, 62] width 15 height 15
radio input "true"
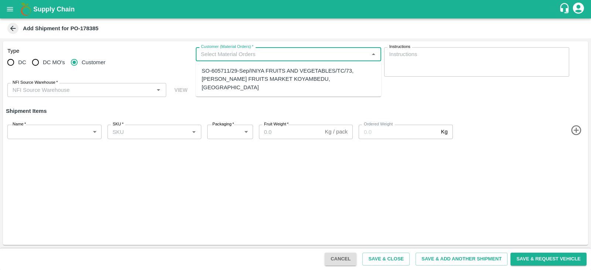
click at [264, 49] on input "Customer (Material Orders)   *" at bounding box center [282, 54] width 169 height 10
click at [266, 82] on div "SO-605711/29-Sep/INIYA FRUITS AND VEGETABLES/TC/73, ANNA FRUITS MARKET KOYAMBED…" at bounding box center [289, 79] width 174 height 25
type input "SO-605711/29-Sep/INIYA FRUITS AND VEGETABLES/TC/73, ANNA FRUITS MARKET KOYAMBED…"
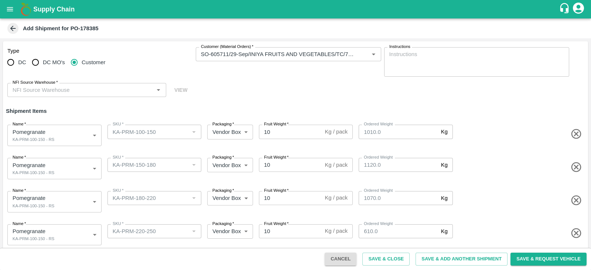
click at [97, 98] on div "Type DC DC MO's Customer Customer (Material Orders)   * Customer (Material Orde…" at bounding box center [295, 72] width 585 height 62
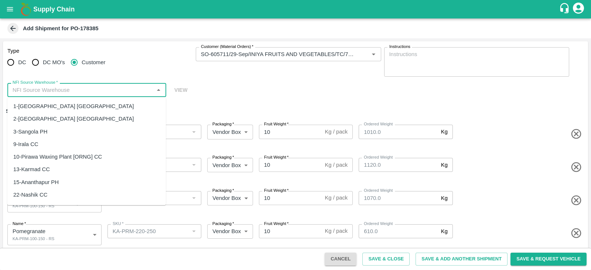
click at [97, 95] on input "NFI Source Warehouse   *" at bounding box center [81, 90] width 142 height 10
type input "C"
radio input "true"
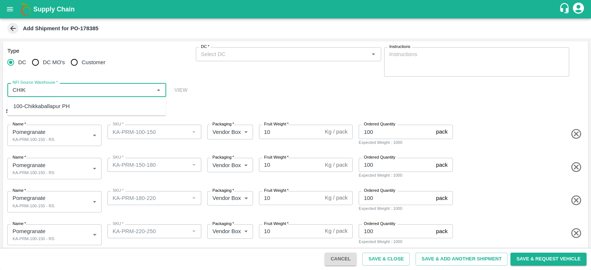
click at [98, 102] on div "100-Chikkaballapur PH" at bounding box center [86, 106] width 158 height 13
type input "100-Chikkaballapur PH"
click at [69, 171] on div "Pomegranate KA-PRM-100-150 - RS" at bounding box center [51, 168] width 77 height 15
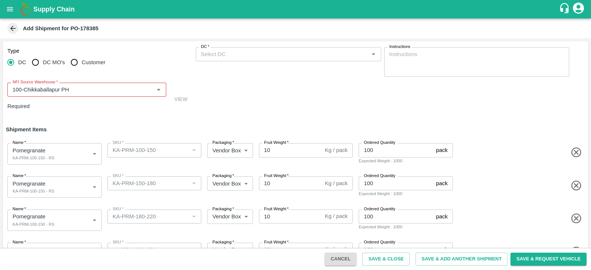
click at [64, 183] on div "Pomegranate KA-PRM-100-150 - RS" at bounding box center [51, 187] width 77 height 15
click at [65, 182] on div "Pomegranate KA-PRM-100-150 - RS" at bounding box center [51, 187] width 77 height 15
click at [102, 90] on input "NFI Source Warehouse   *" at bounding box center [76, 90] width 133 height 10
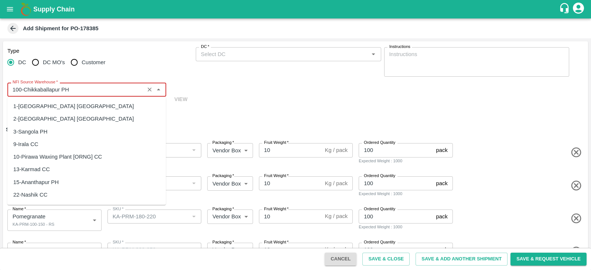
scroll to position [262, 0]
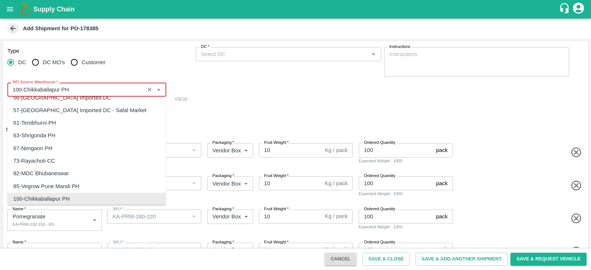
click at [102, 90] on input "NFI Source Warehouse   *" at bounding box center [76, 90] width 133 height 10
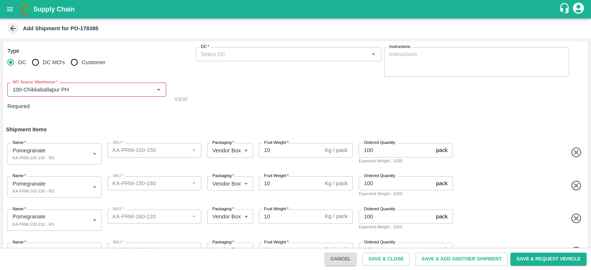
click at [79, 180] on div "Pomegranate KA-PRM-100-150 - RS" at bounding box center [51, 187] width 77 height 15
click at [78, 58] on input "Customer" at bounding box center [74, 62] width 15 height 15
radio input "true"
click at [220, 45] on label "Customer (Material Orders)   *" at bounding box center [227, 47] width 52 height 6
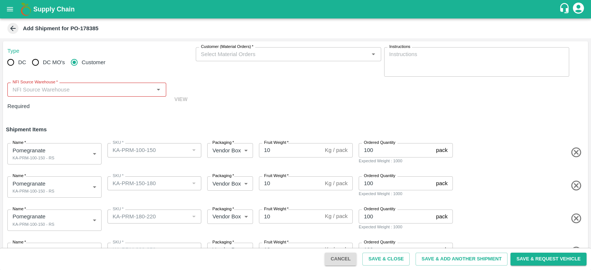
click at [220, 49] on input "Customer (Material Orders)   *" at bounding box center [282, 54] width 169 height 10
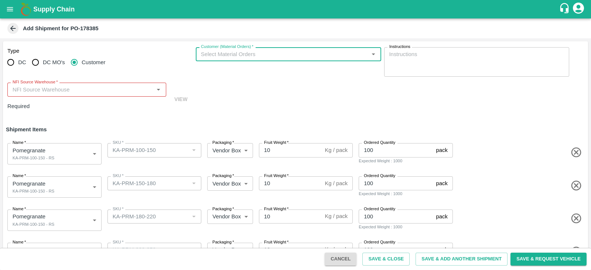
click at [221, 47] on label "Customer (Material Orders)   *" at bounding box center [227, 47] width 52 height 6
click at [221, 49] on input "Customer (Material Orders)   *" at bounding box center [282, 54] width 169 height 10
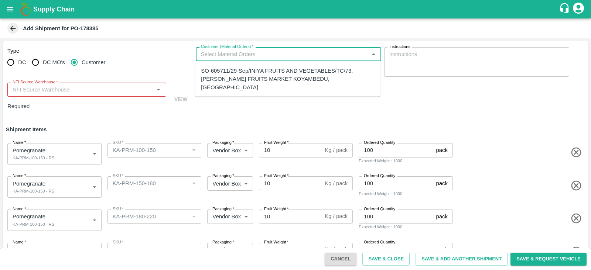
click at [223, 58] on input "Customer (Material Orders)   *" at bounding box center [282, 54] width 169 height 10
click at [228, 68] on div "SO-605711/29-Sep/INIYA FRUITS AND VEGETABLES/TC/73, ANNA FRUITS MARKET KOYAMBED…" at bounding box center [287, 79] width 173 height 25
type input "SO-605711/29-Sep/INIYA FRUITS AND VEGETABLES/TC/73, ANNA FRUITS MARKET KOYAMBED…"
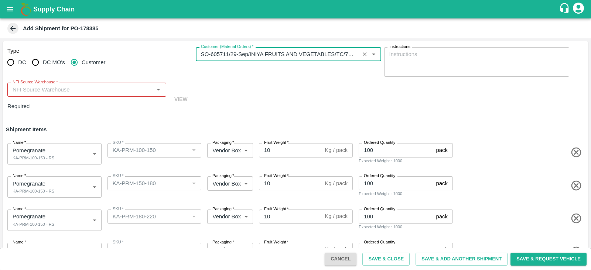
click at [79, 91] on input "NFI Source Warehouse   *" at bounding box center [81, 90] width 142 height 10
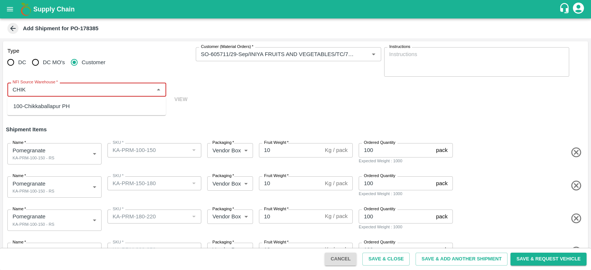
click at [78, 102] on div "100-Chikkaballapur PH" at bounding box center [86, 106] width 158 height 13
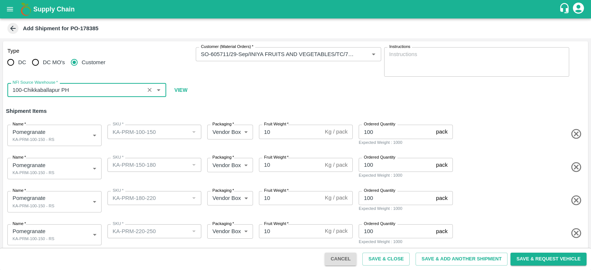
type input "100-Chikkaballapur PH"
click at [72, 169] on div "Pomegranate KA-PRM-100-150 - RS" at bounding box center [51, 168] width 77 height 15
click at [59, 171] on div "Pomegranate KA-PRM-100-150 - RS" at bounding box center [51, 168] width 77 height 15
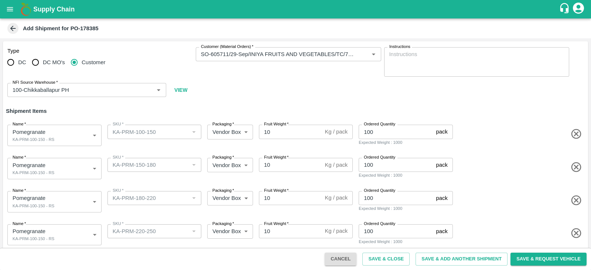
click at [59, 171] on div "Pomegranate KA-PRM-100-150 - RS" at bounding box center [51, 168] width 77 height 15
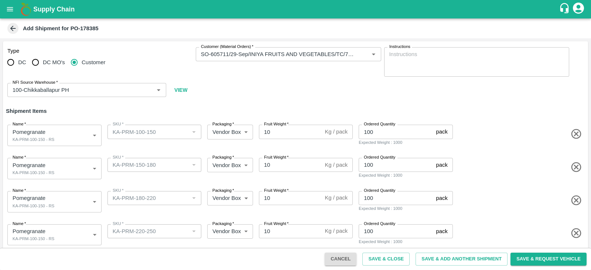
click at [140, 159] on div "SKU   *" at bounding box center [154, 165] width 94 height 14
click at [61, 173] on div "Pomegranate KA-PRM-100-150 - RS" at bounding box center [51, 168] width 77 height 15
click at [95, 169] on div "Pomegranate KA-PRM-100-150 - RS" at bounding box center [54, 168] width 94 height 21
click at [81, 128] on div "Pomegranate KA-PRM-100-150 - RS" at bounding box center [51, 135] width 77 height 15
click at [82, 60] on span "Customer" at bounding box center [94, 62] width 24 height 8
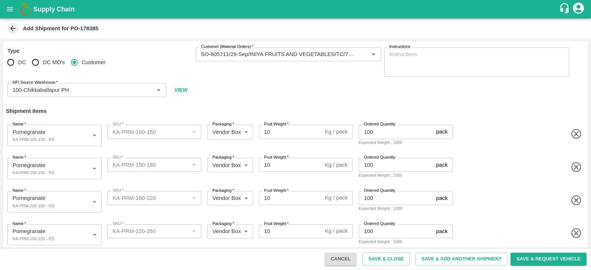
click at [82, 60] on input "Customer" at bounding box center [74, 62] width 15 height 15
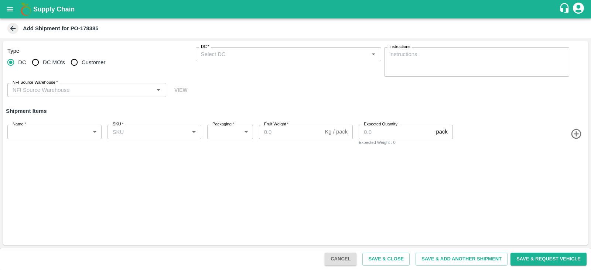
click at [92, 58] on span "Customer" at bounding box center [94, 62] width 24 height 8
click at [82, 58] on input "Customer" at bounding box center [74, 62] width 15 height 15
radio input "true"
click at [208, 55] on input "Customer (Material Orders)   *" at bounding box center [282, 54] width 169 height 10
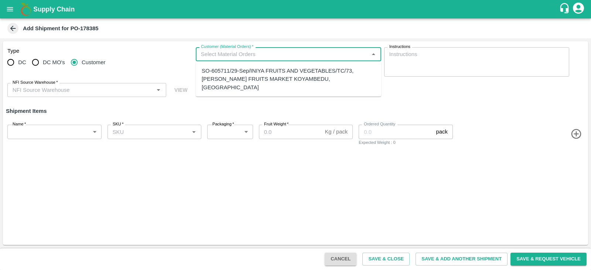
click at [225, 77] on div "SO-605711/29-Sep/INIYA FRUITS AND VEGETABLES/TC/73, [PERSON_NAME] FRUITS MARKET…" at bounding box center [289, 79] width 174 height 25
type input "KA-PRM-100-150"
type input "276"
type input "10"
type input "101"
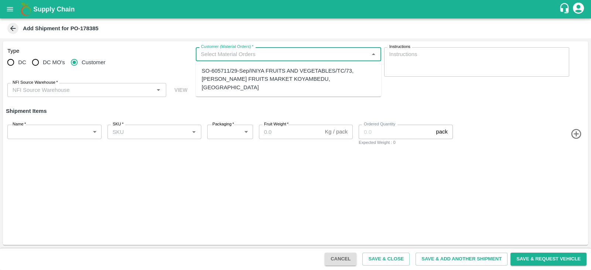
type input "SO-605711/29-Sep/INIYA FRUITS AND VEGETABLES/TC/73, [PERSON_NAME] FRUITS MARKET…"
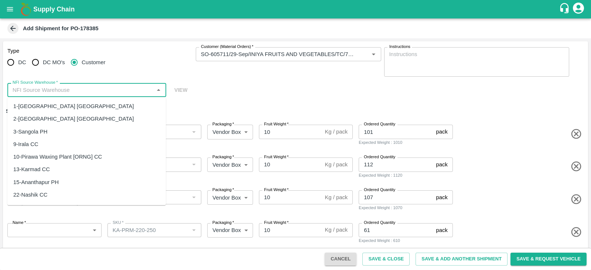
click at [115, 87] on input "NFI Source Warehouse   *" at bounding box center [81, 90] width 142 height 10
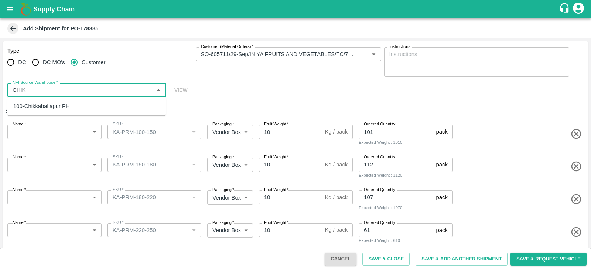
click at [86, 109] on div "100-Chikkaballapur PH" at bounding box center [86, 106] width 158 height 13
type input "100-Chikkaballapur PH"
click at [73, 128] on body "Supply Chain Add Shipment for PO-178385 Type DC DC MO's Customer Customer (Mate…" at bounding box center [295, 135] width 591 height 270
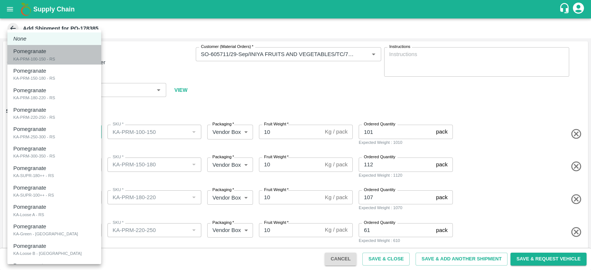
click at [65, 58] on div "Pomegranate KA-PRM-100-150 - RS" at bounding box center [54, 54] width 82 height 15
type input "2076778"
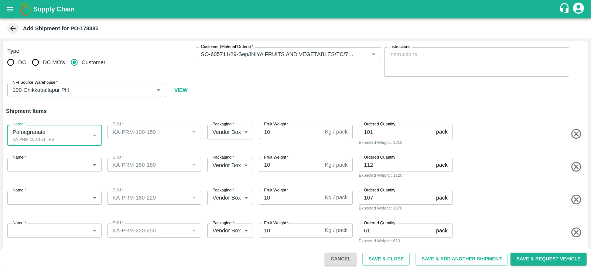
click at [53, 171] on body "Supply Chain Add Shipment for PO-178385 Type DC DC MO's Customer Customer (Mate…" at bounding box center [295, 135] width 591 height 270
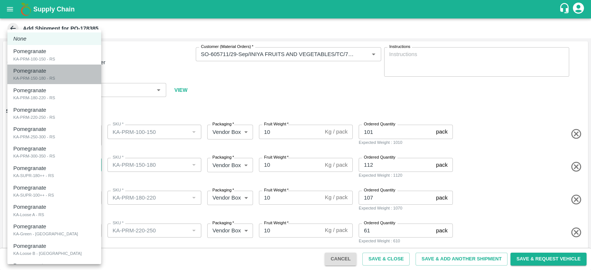
click at [62, 79] on div "Pomegranate KA-PRM-150-180 - RS" at bounding box center [54, 74] width 82 height 15
type input "2076779"
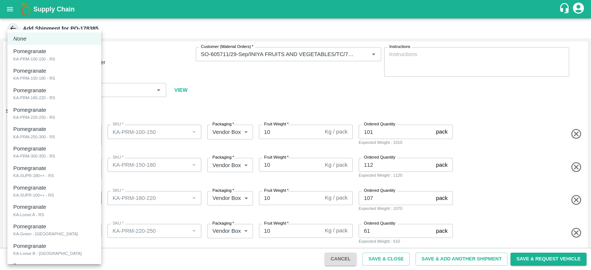
click at [62, 194] on body "Supply Chain Add Shipment for PO-178385 Type DC DC MO's Customer Customer (Mate…" at bounding box center [295, 135] width 591 height 270
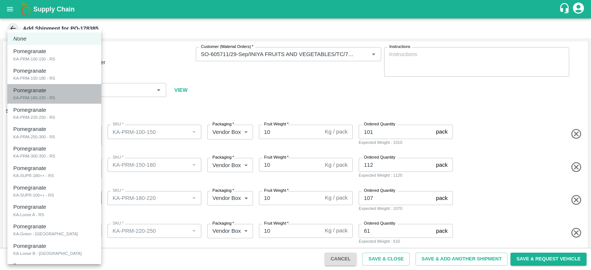
click at [61, 99] on div "Pomegranate KA-PRM-180-220 - RS" at bounding box center [54, 93] width 82 height 15
type input "2076780"
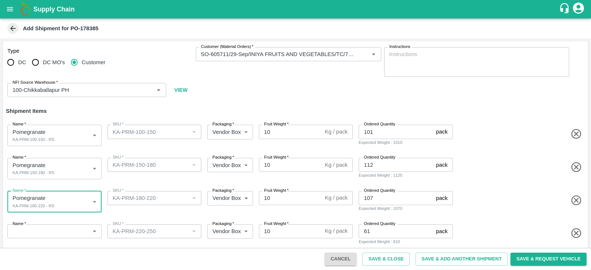
scroll to position [104, 0]
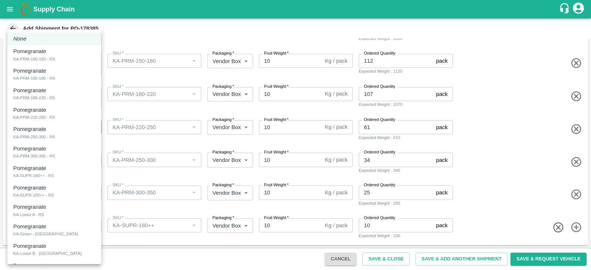
click at [56, 123] on body "Supply Chain Add Shipment for PO-178385 Type DC DC MO's Customer Customer (Mate…" at bounding box center [295, 135] width 591 height 270
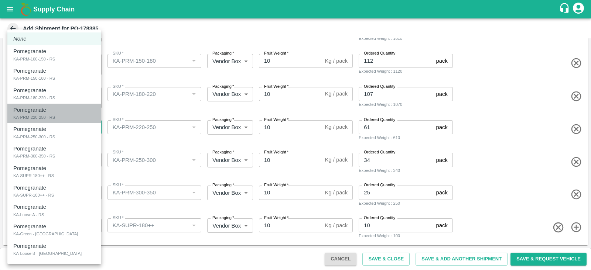
click at [62, 118] on div "Pomegranate KA-PRM-220-250 - RS" at bounding box center [54, 113] width 82 height 15
type input "2076781"
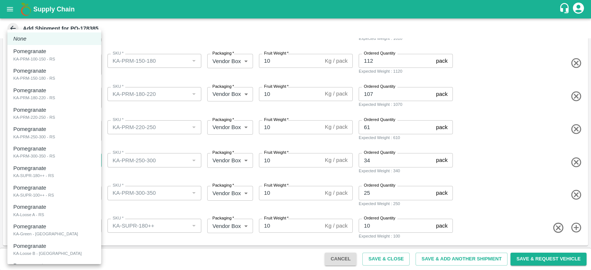
click at [76, 160] on body "Supply Chain Add Shipment for PO-178385 Type DC DC MO's Customer Customer (Mate…" at bounding box center [295, 135] width 591 height 270
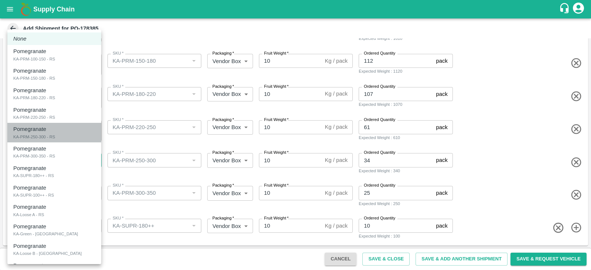
click at [81, 134] on div "Pomegranate KA-PRM-250-300 - RS" at bounding box center [54, 132] width 82 height 15
type input "2076782"
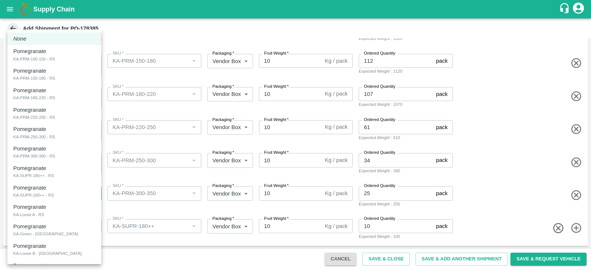
click at [79, 192] on body "Supply Chain Add Shipment for PO-178385 Type DC DC MO's Customer Customer (Mate…" at bounding box center [295, 135] width 591 height 270
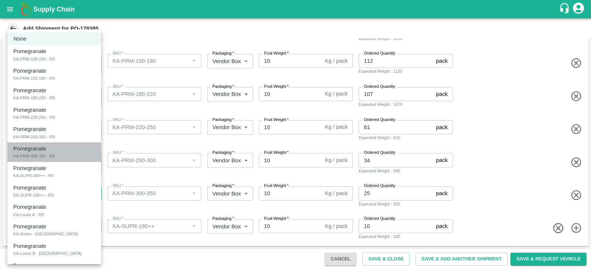
click at [87, 152] on div "Pomegranate KA-PRM-300-350 - RS" at bounding box center [54, 152] width 82 height 15
type input "2076783"
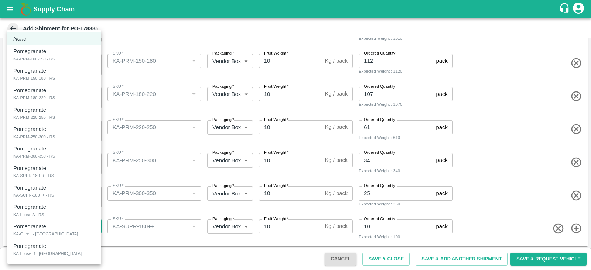
click at [59, 225] on body "Supply Chain Add Shipment for PO-178385 Type DC DC MO's Customer Customer (Mate…" at bounding box center [295, 135] width 591 height 270
click at [70, 174] on div "Pomegranate KA-SUPR-180++ - RS" at bounding box center [54, 171] width 82 height 15
type input "2076784"
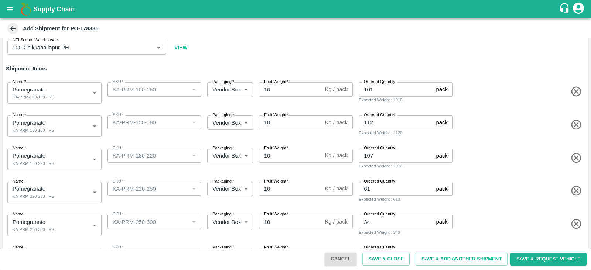
scroll to position [105, 0]
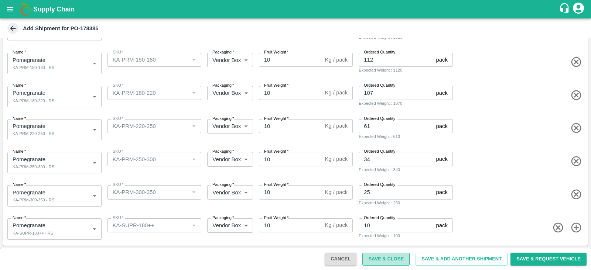
click at [385, 260] on button "Save & Close" at bounding box center [385, 259] width 47 height 13
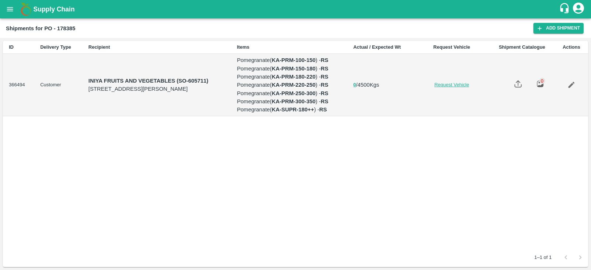
click at [469, 89] on link "Request Vehicle" at bounding box center [451, 85] width 63 height 7
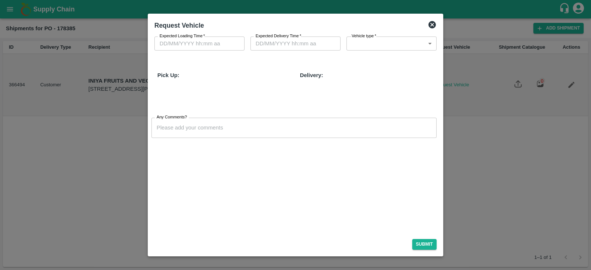
type input "27/09/2025 02:44 PM"
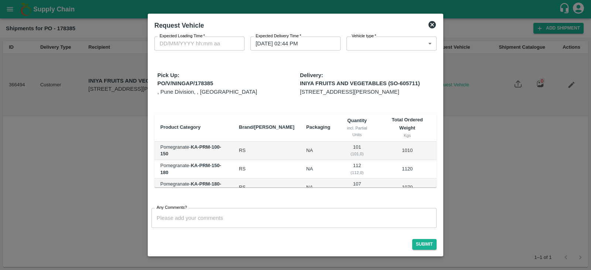
type input "DD/MM/YYYY hh:mm aa"
click at [212, 47] on input "DD/MM/YYYY hh:mm aa" at bounding box center [196, 44] width 85 height 14
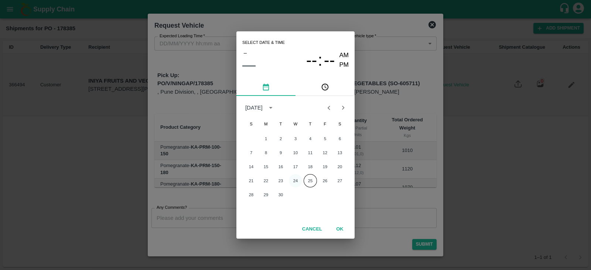
click at [293, 181] on button "24" at bounding box center [295, 180] width 13 height 13
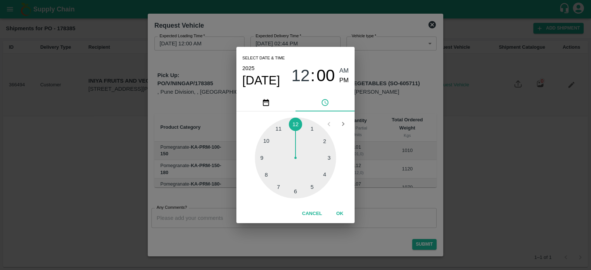
click at [310, 127] on div at bounding box center [295, 157] width 81 height 81
click at [346, 77] on span "PM" at bounding box center [344, 81] width 10 height 10
type input "24/09/2025 01:00 PM"
click at [341, 211] on button "OK" at bounding box center [340, 214] width 24 height 13
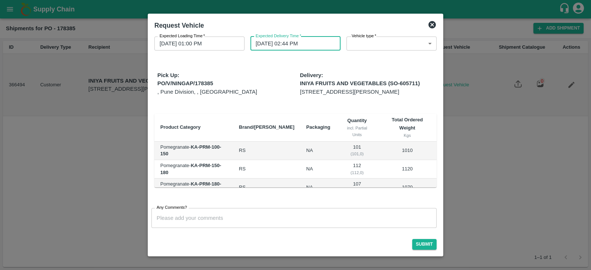
click at [288, 48] on input "27/09/2025 02:44 PM" at bounding box center [292, 44] width 85 height 14
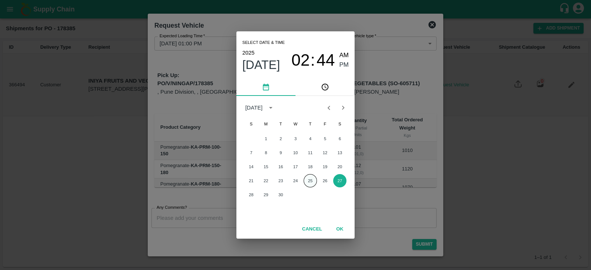
click at [309, 182] on button "25" at bounding box center [310, 180] width 13 height 13
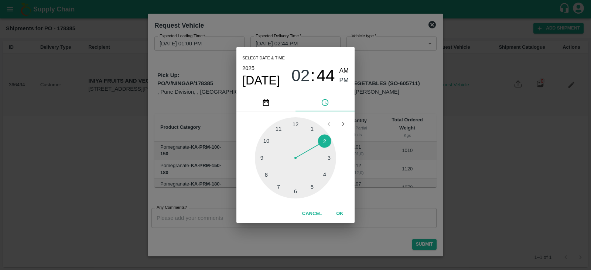
click at [324, 171] on div at bounding box center [295, 157] width 81 height 81
click at [346, 73] on span "AM" at bounding box center [344, 71] width 10 height 10
type input "25/09/2025 04:44 AM"
click at [347, 216] on button "OK" at bounding box center [340, 214] width 24 height 13
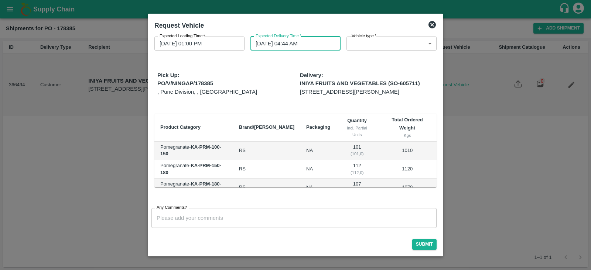
click at [379, 42] on body "Supply Chain Shipments for PO - 178385 Add Shipment ID Delivery Type Recipient …" at bounding box center [295, 135] width 591 height 270
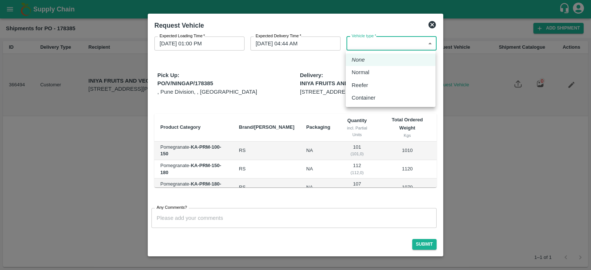
click at [382, 69] on div "Normal" at bounding box center [391, 72] width 78 height 8
type input "1"
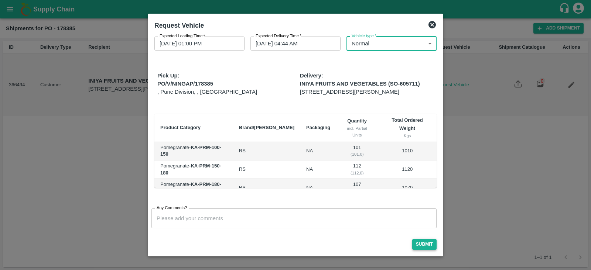
click at [427, 243] on button "Submit" at bounding box center [424, 244] width 24 height 11
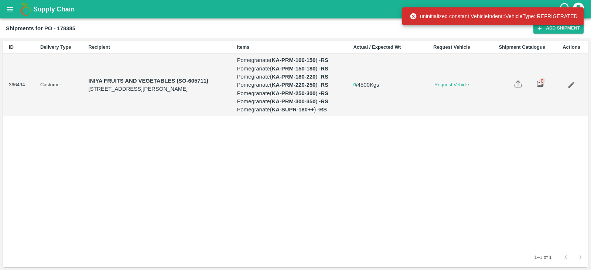
click at [474, 116] on td "Request Vehicle" at bounding box center [451, 85] width 75 height 62
click at [475, 89] on link "Request Vehicle" at bounding box center [451, 85] width 63 height 7
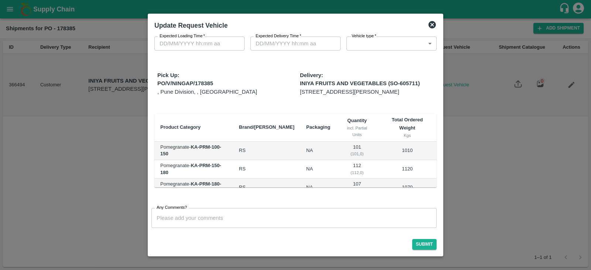
type input "1"
type input "24/09/2025 01:00 PM"
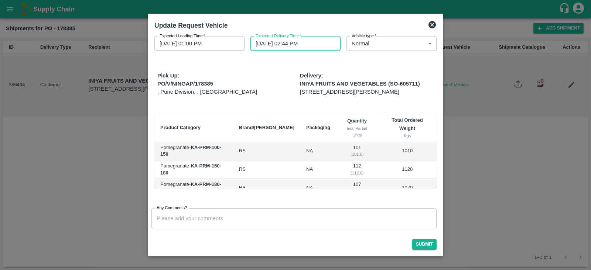
click at [268, 49] on input "27/09/2025 02:44 PM" at bounding box center [292, 44] width 85 height 14
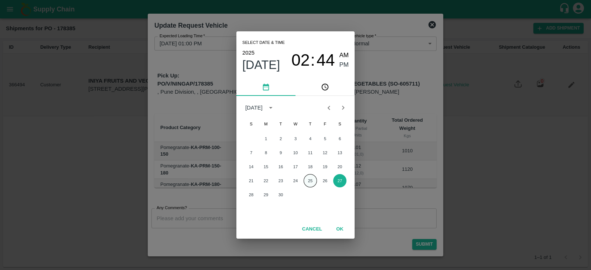
click at [313, 180] on button "25" at bounding box center [310, 180] width 13 height 13
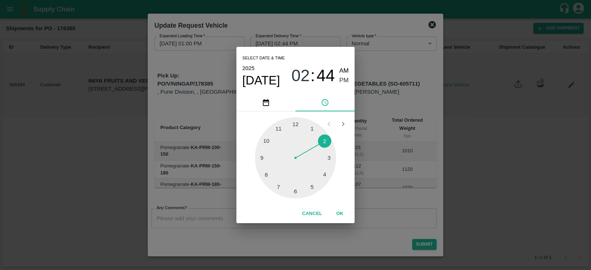
click at [326, 175] on div at bounding box center [295, 157] width 81 height 81
click at [345, 73] on span "AM" at bounding box center [344, 71] width 10 height 10
type input "25/09/2025 04:44 AM"
click at [340, 215] on button "OK" at bounding box center [340, 214] width 24 height 13
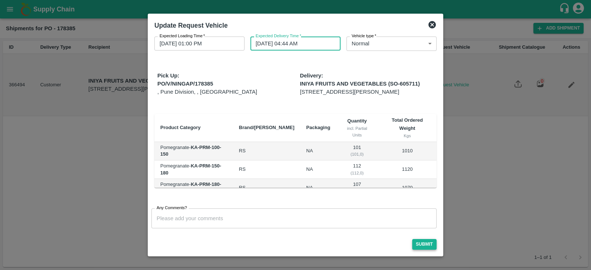
click at [420, 243] on button "Submit" at bounding box center [424, 244] width 24 height 11
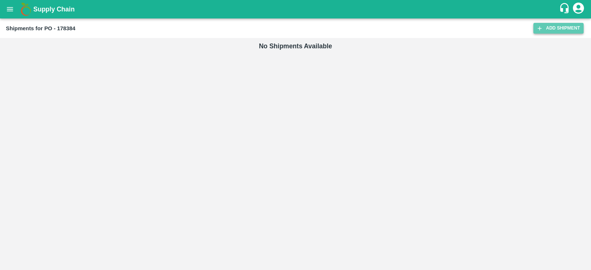
click at [559, 33] on link "Add Shipment" at bounding box center [558, 28] width 50 height 11
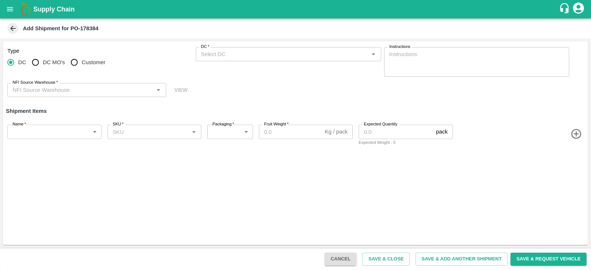
click at [96, 60] on span "Customer" at bounding box center [94, 62] width 24 height 8
click at [82, 60] on input "Customer" at bounding box center [74, 62] width 15 height 15
radio input "true"
click at [246, 49] on label "Customer (Material Orders)   *" at bounding box center [227, 47] width 52 height 6
click at [246, 49] on input "Customer (Material Orders)   *" at bounding box center [282, 54] width 169 height 10
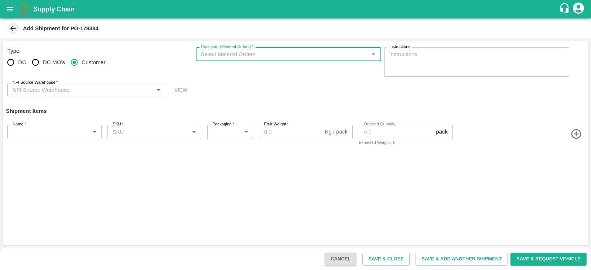
click at [246, 58] on input "Customer (Material Orders)   *" at bounding box center [282, 54] width 169 height 10
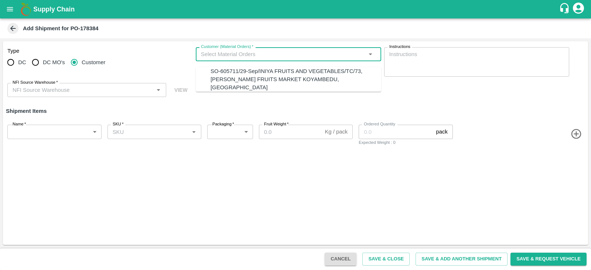
click at [245, 76] on div "SO-605711/29-Sep/INIYA FRUITS AND VEGETABLES/TC/73, [PERSON_NAME] FRUITS MARKET…" at bounding box center [296, 79] width 171 height 25
type input "SO-605711/29-Sep/INIYA FRUITS AND VEGETABLES/TC/73, [PERSON_NAME] FRUITS MARKET…"
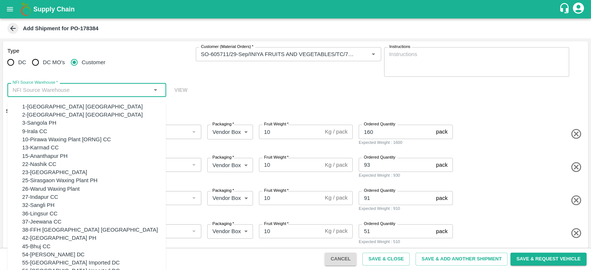
click at [127, 89] on input "NFI Source Warehouse   *" at bounding box center [81, 90] width 142 height 10
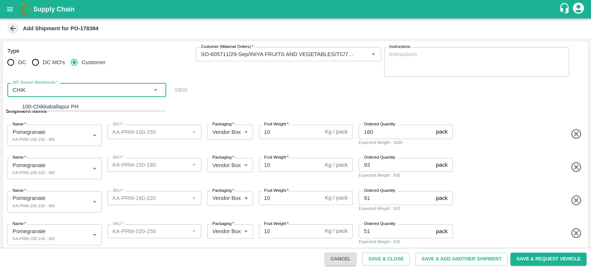
click at [98, 103] on div "100-Chikkaballapur PH" at bounding box center [94, 107] width 144 height 8
type input "100-Chikkaballapur PH"
click at [64, 164] on body "Supply Chain Add Shipment for PO-178384 Type DC DC MO's Customer Customer (Mate…" at bounding box center [295, 135] width 591 height 270
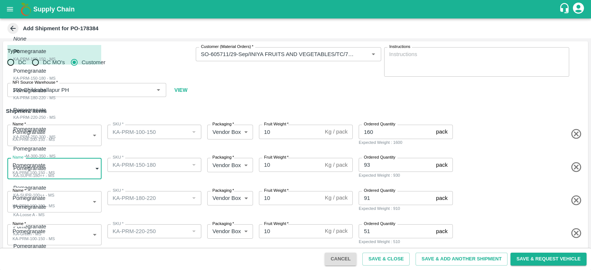
click at [55, 70] on div "Pomegranate KA-PRM-150-180 - MS" at bounding box center [34, 74] width 42 height 15
type input "2076767"
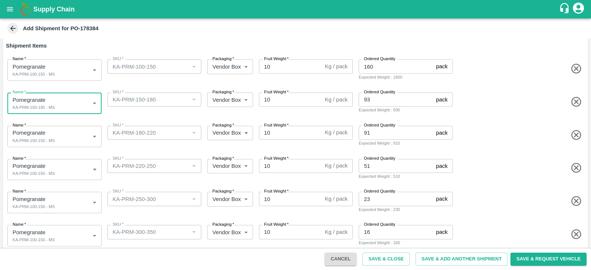
scroll to position [67, 0]
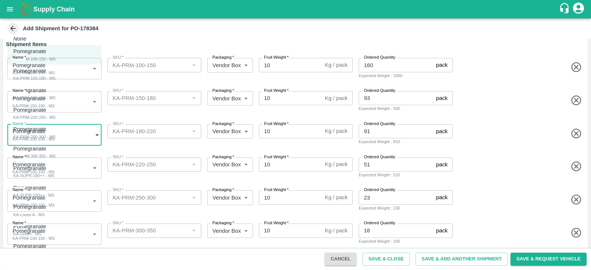
click at [57, 141] on body "Supply Chain Add Shipment for PO-178384 Type DC DC MO's Customer Customer (Mate…" at bounding box center [295, 135] width 591 height 270
click at [55, 97] on div "Pomegranate KA-PRM-180-220 - MS" at bounding box center [34, 93] width 42 height 15
type input "2076768"
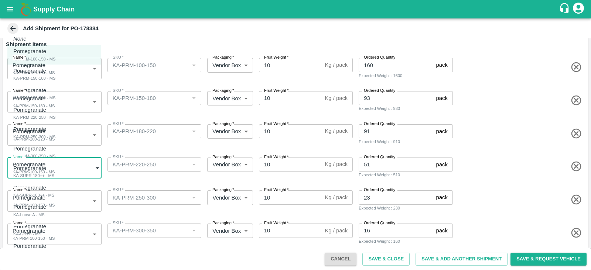
click at [64, 165] on body "Supply Chain Add Shipment for PO-178384 Type DC DC MO's Customer Customer (Mate…" at bounding box center [295, 135] width 591 height 270
click at [68, 121] on li "Pomegranate KA-PRM-220-250 - MS" at bounding box center [54, 114] width 94 height 20
type input "2076769"
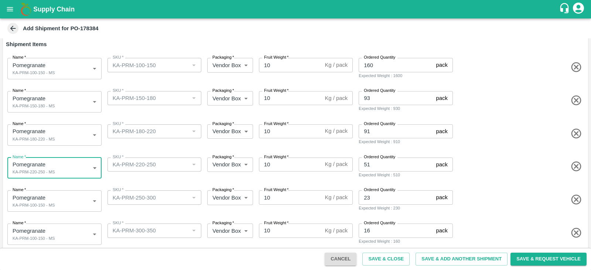
click at [58, 204] on body "Supply Chain Add Shipment for PO-178384 Type DC DC MO's Customer Customer (Mate…" at bounding box center [295, 135] width 591 height 270
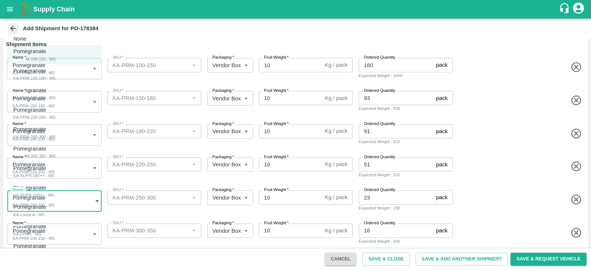
click at [55, 134] on div "Pomegranate KA-PRM-250-300 - MS" at bounding box center [34, 132] width 42 height 15
type input "2076770"
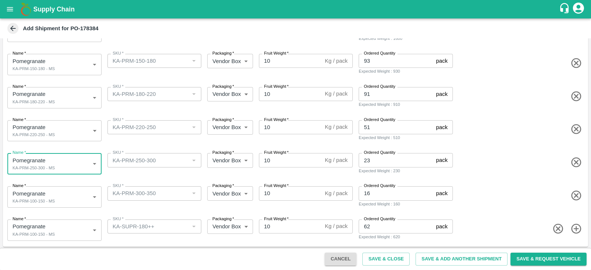
scroll to position [105, 0]
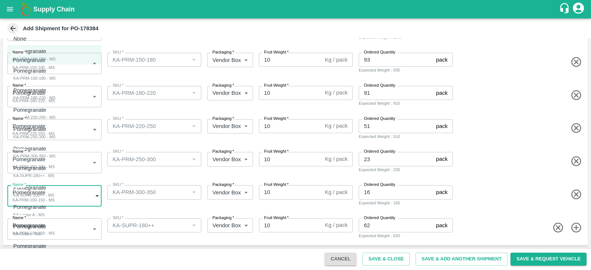
click at [71, 187] on body "Supply Chain Add Shipment for PO-178384 Type DC DC MO's Customer Customer (Mate…" at bounding box center [295, 135] width 591 height 270
click at [55, 153] on div "Pomegranate KA-PRM-300-350 - MS" at bounding box center [34, 152] width 42 height 15
type input "2076771"
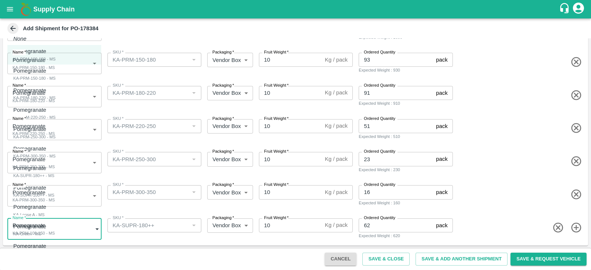
click at [52, 226] on body "Supply Chain Add Shipment for PO-178384 Type DC DC MO's Customer Customer (Mate…" at bounding box center [295, 135] width 591 height 270
click at [54, 178] on div "Pomegranate KA-SUPR-180++ - MS" at bounding box center [33, 171] width 41 height 15
type input "2076772"
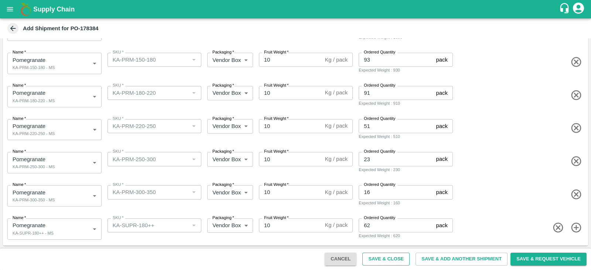
click at [376, 254] on button "Save & Close" at bounding box center [385, 259] width 47 height 13
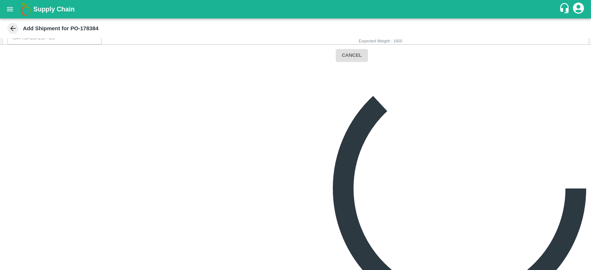
scroll to position [101, 0]
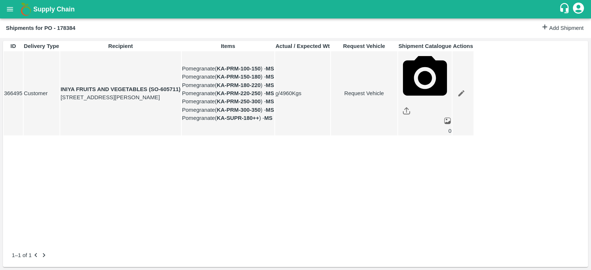
click at [397, 117] on td "Request Vehicle" at bounding box center [364, 93] width 66 height 85
click at [397, 98] on link "Request Vehicle" at bounding box center [364, 93] width 66 height 8
type input "DD/MM/YYYY hh:mm aa"
type input "[DATE] 02:44 PM"
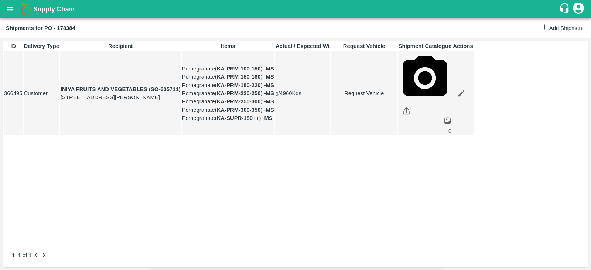
type input "[DATE] 01:00 PM"
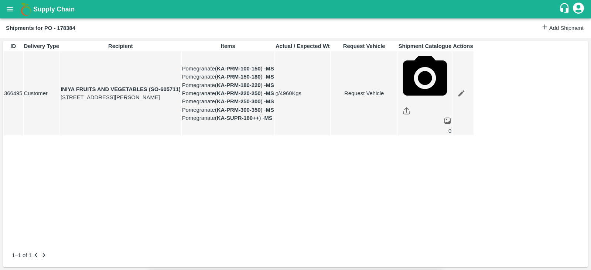
type input "[DATE] 04:44 AM"
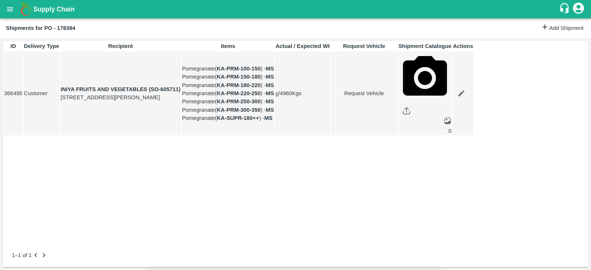
click at [373, 47] on body "Supply Chain Shipments for PO - 178384 Add Shipment ID Delivery Type Recipient …" at bounding box center [295, 135] width 591 height 270
click at [373, 69] on div "Normal" at bounding box center [362, 72] width 21 height 8
type input "1"
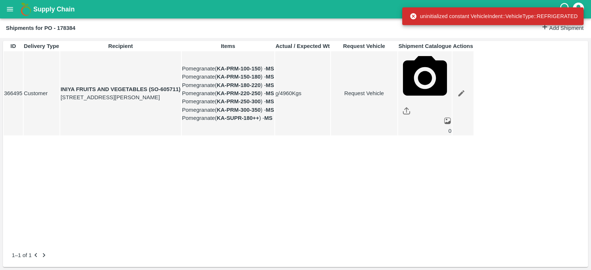
click at [397, 98] on link "Request Vehicle" at bounding box center [364, 93] width 66 height 8
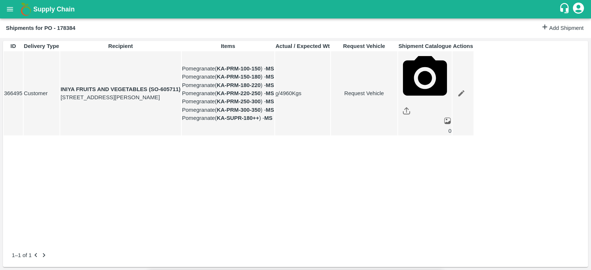
type input "1"
type input "[DATE] 01:00 PM"
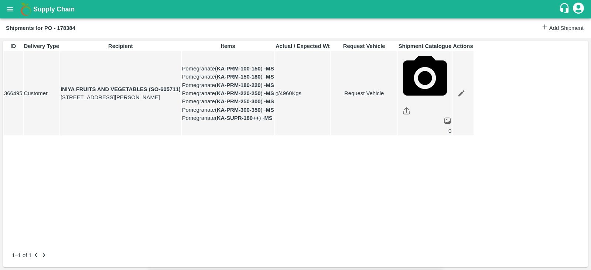
type input "[DATE] 04:44 AM"
